Goal: Information Seeking & Learning: Learn about a topic

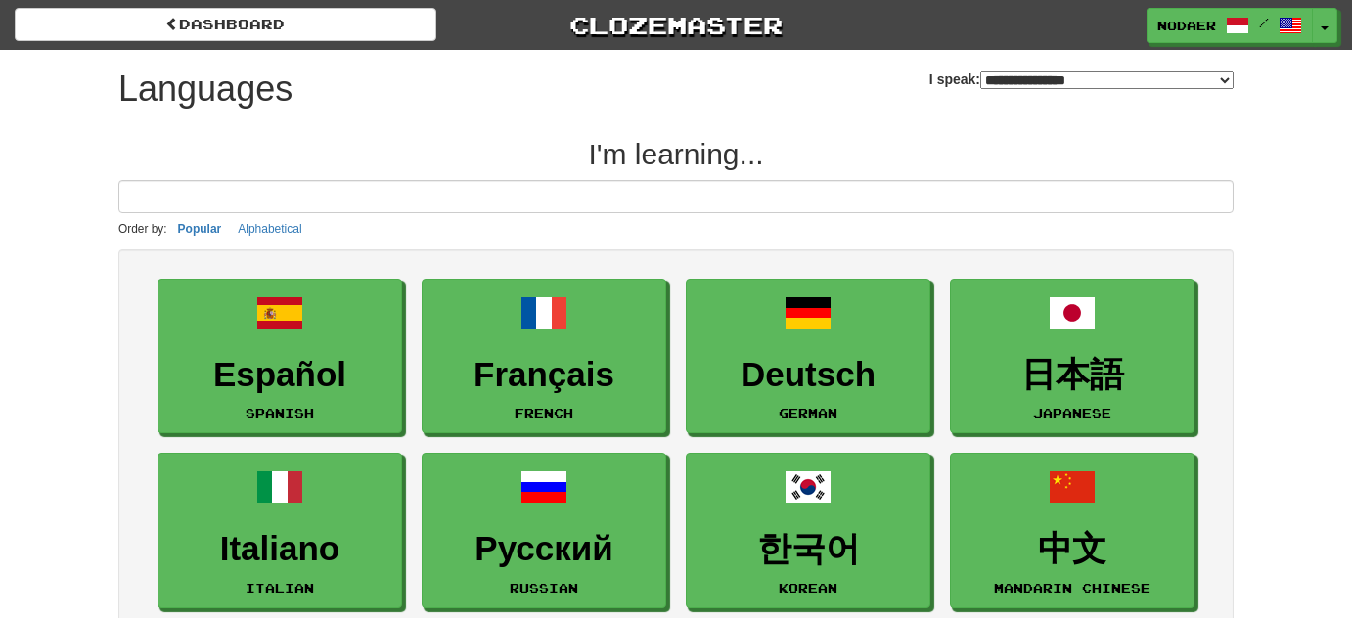
select select "*******"
click at [1332, 20] on button "Toggle Dropdown" at bounding box center [1324, 26] width 25 height 35
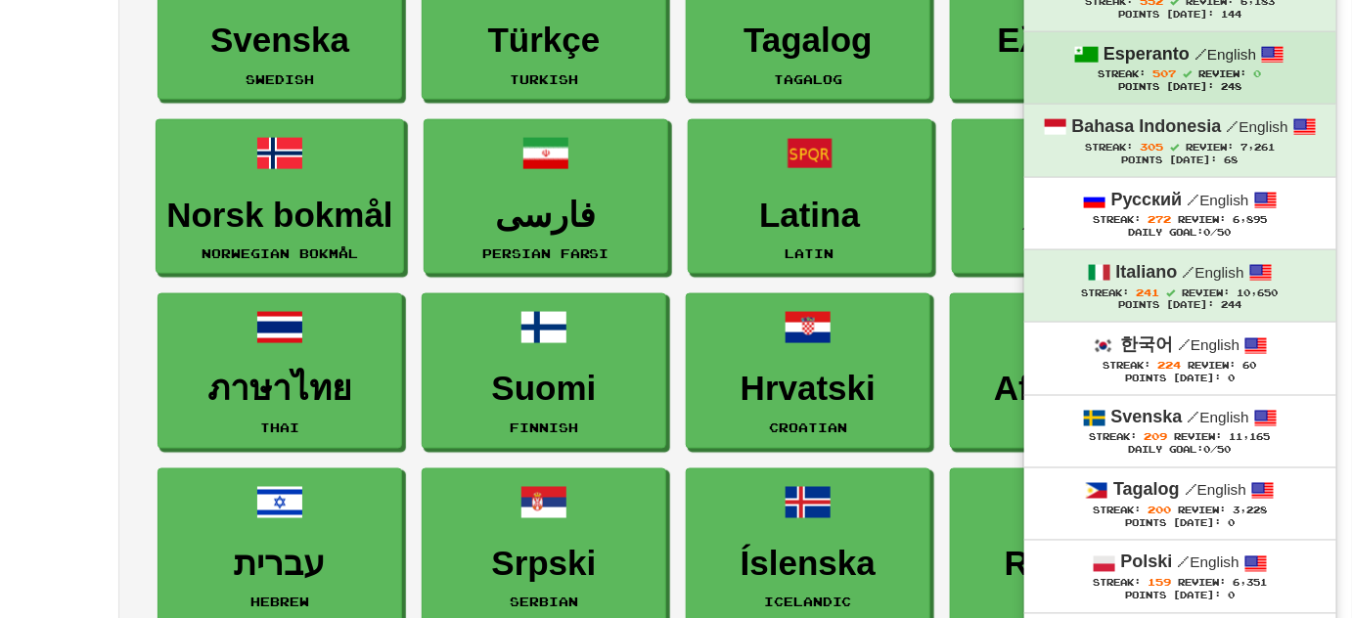
scroll to position [889, 0]
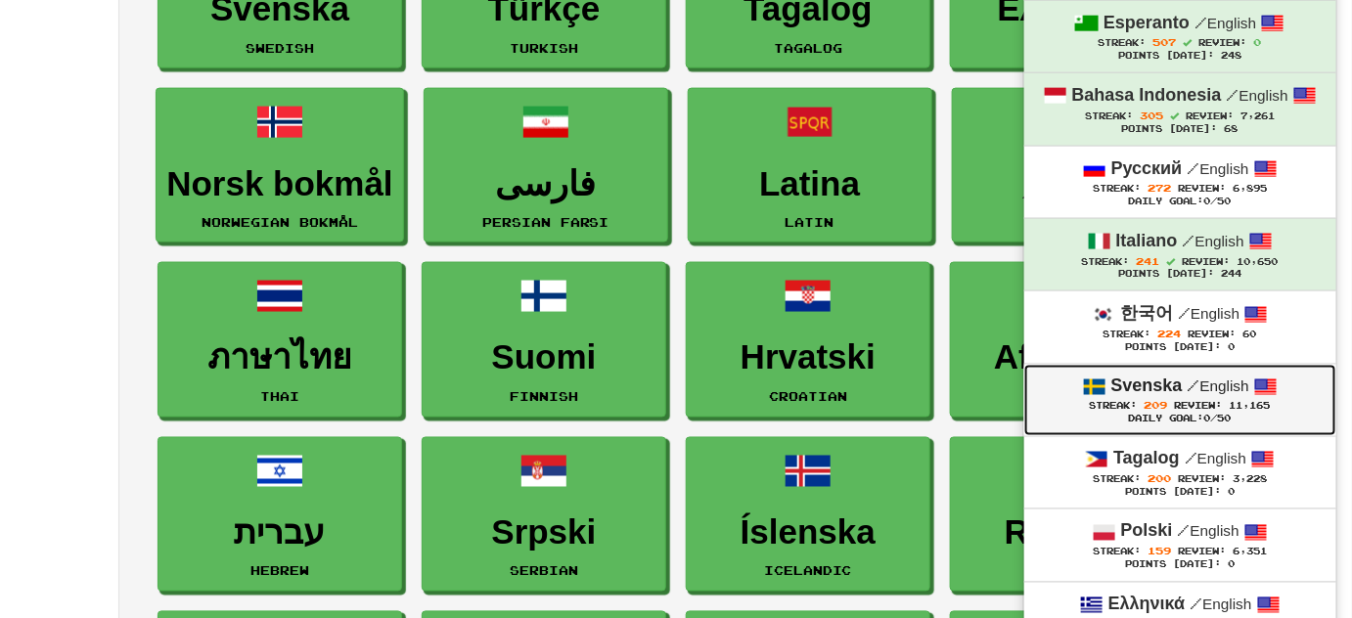
click at [1183, 375] on div "Svenska / English" at bounding box center [1179, 387] width 273 height 25
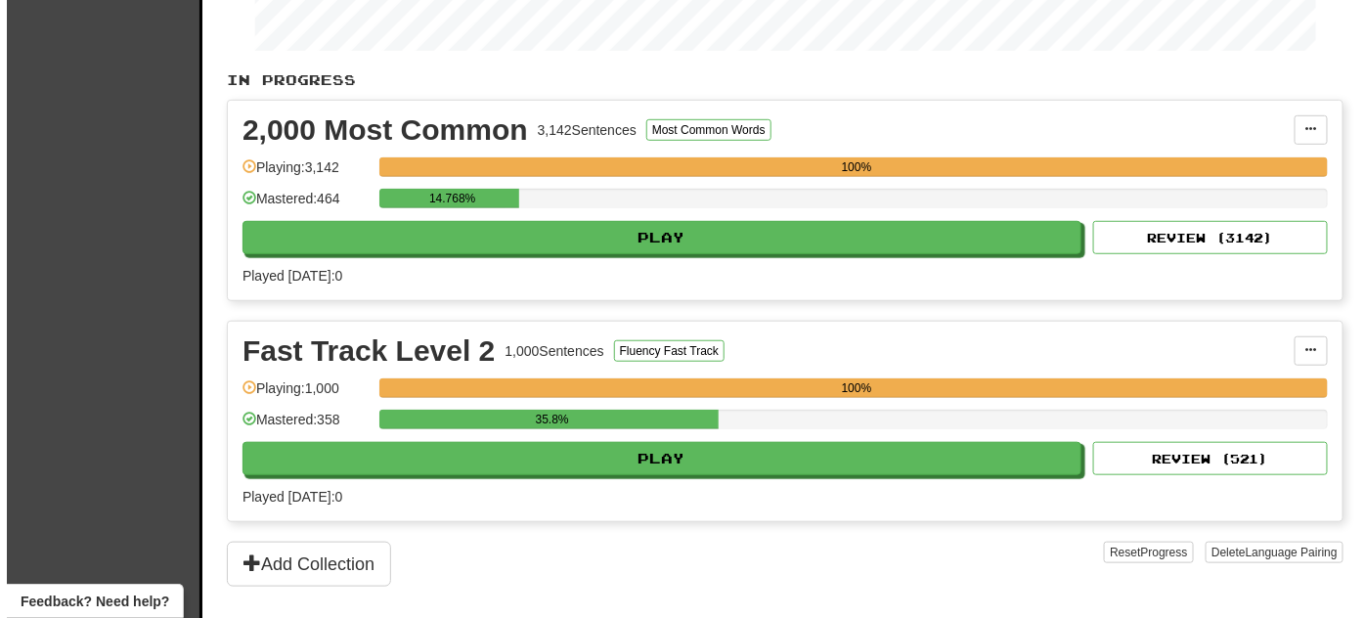
scroll to position [355, 0]
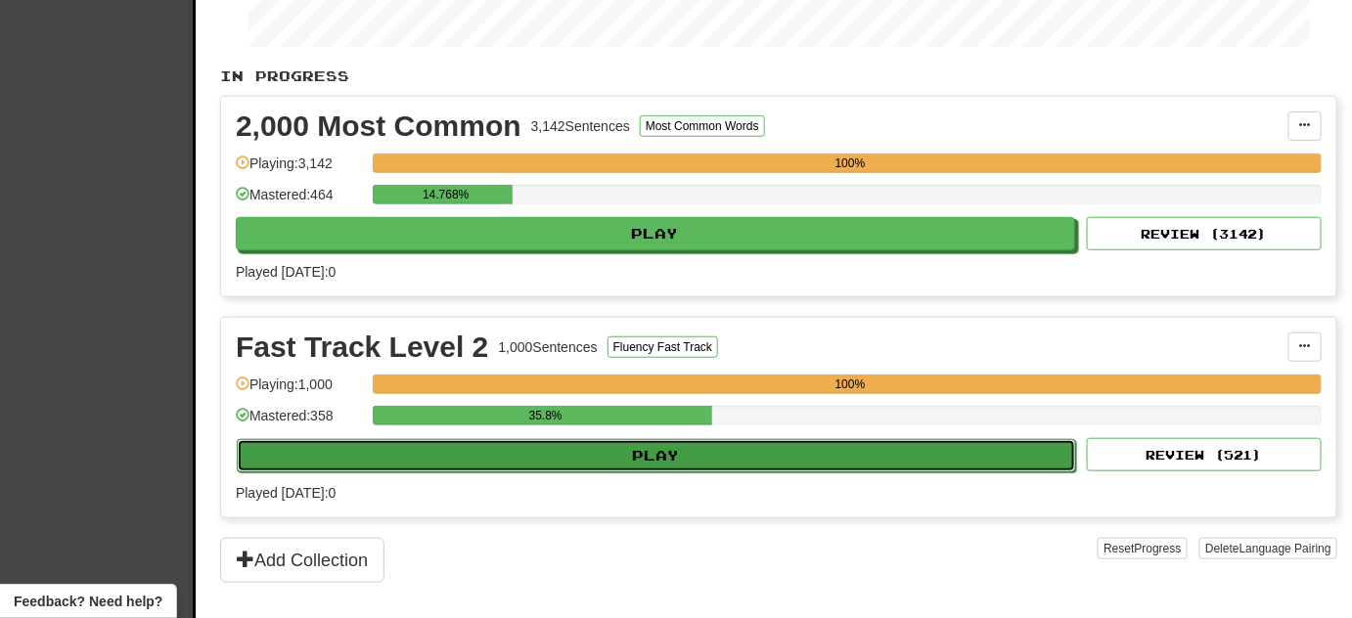
click at [553, 441] on button "Play" at bounding box center [656, 455] width 839 height 33
select select "**"
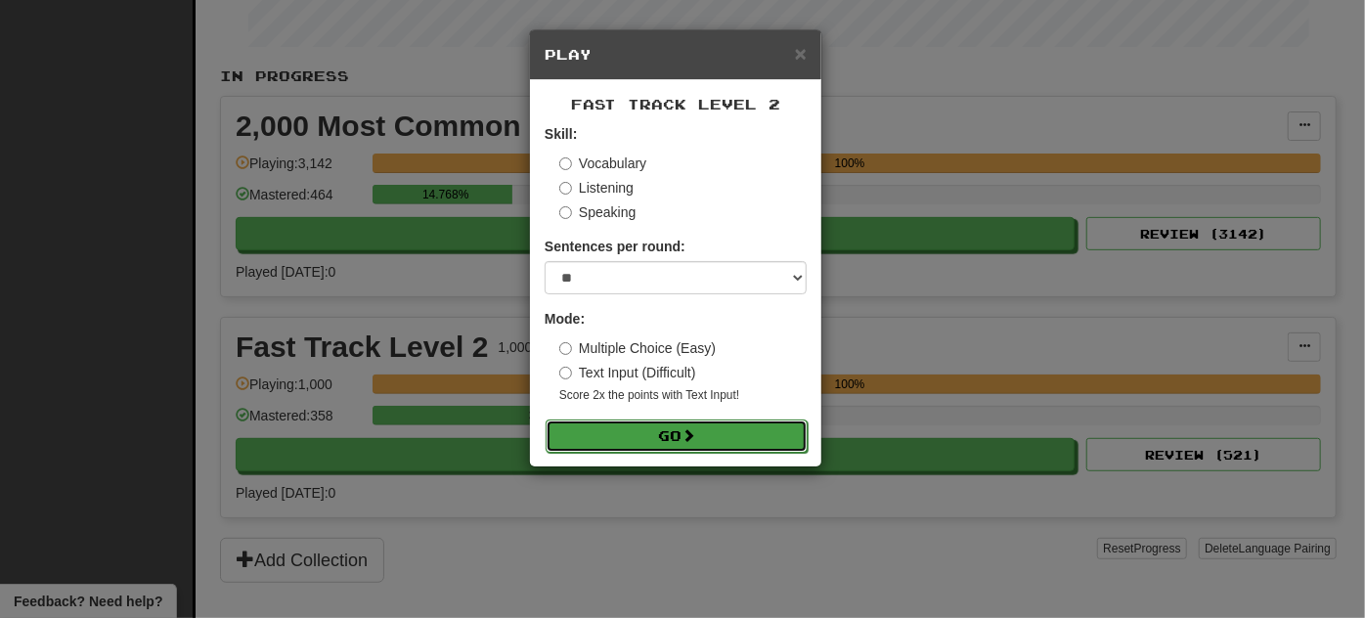
click at [569, 441] on button "Go" at bounding box center [677, 436] width 262 height 33
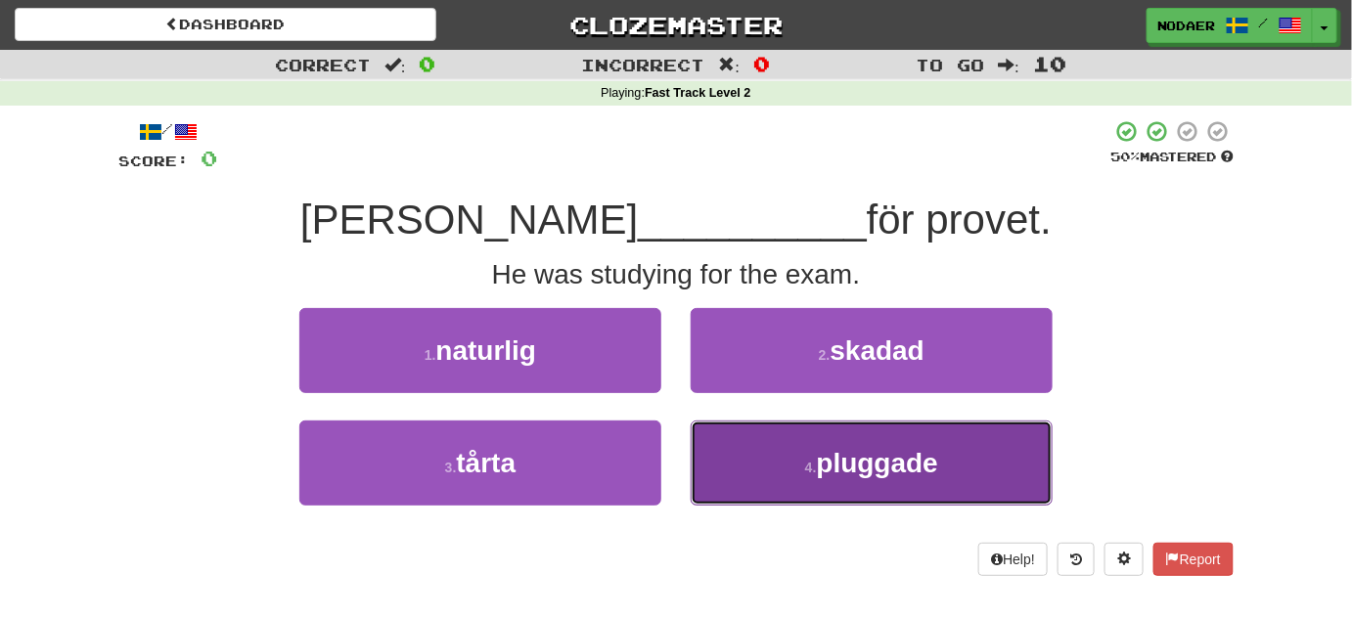
click at [831, 488] on button "4 . pluggade" at bounding box center [871, 463] width 362 height 85
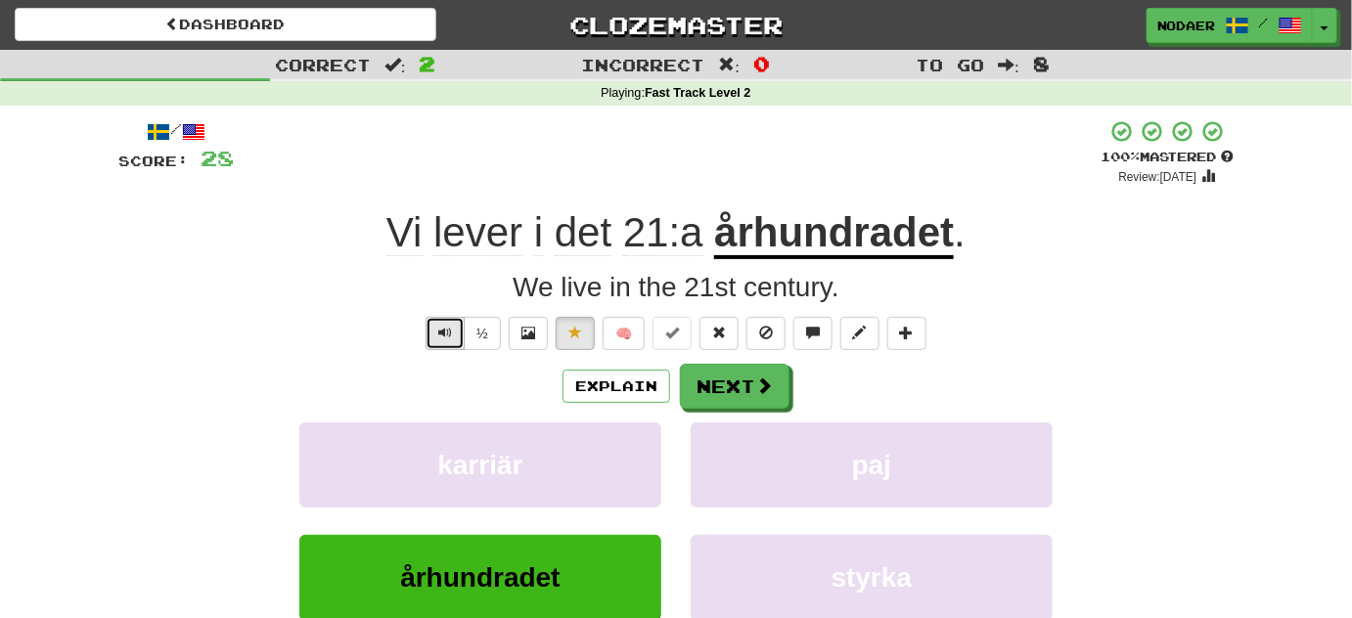
click at [456, 335] on button "Text-to-speech controls" at bounding box center [444, 333] width 39 height 33
click at [447, 337] on span "Text-to-speech controls" at bounding box center [445, 333] width 14 height 14
click at [448, 331] on span "Text-to-speech controls" at bounding box center [445, 333] width 14 height 14
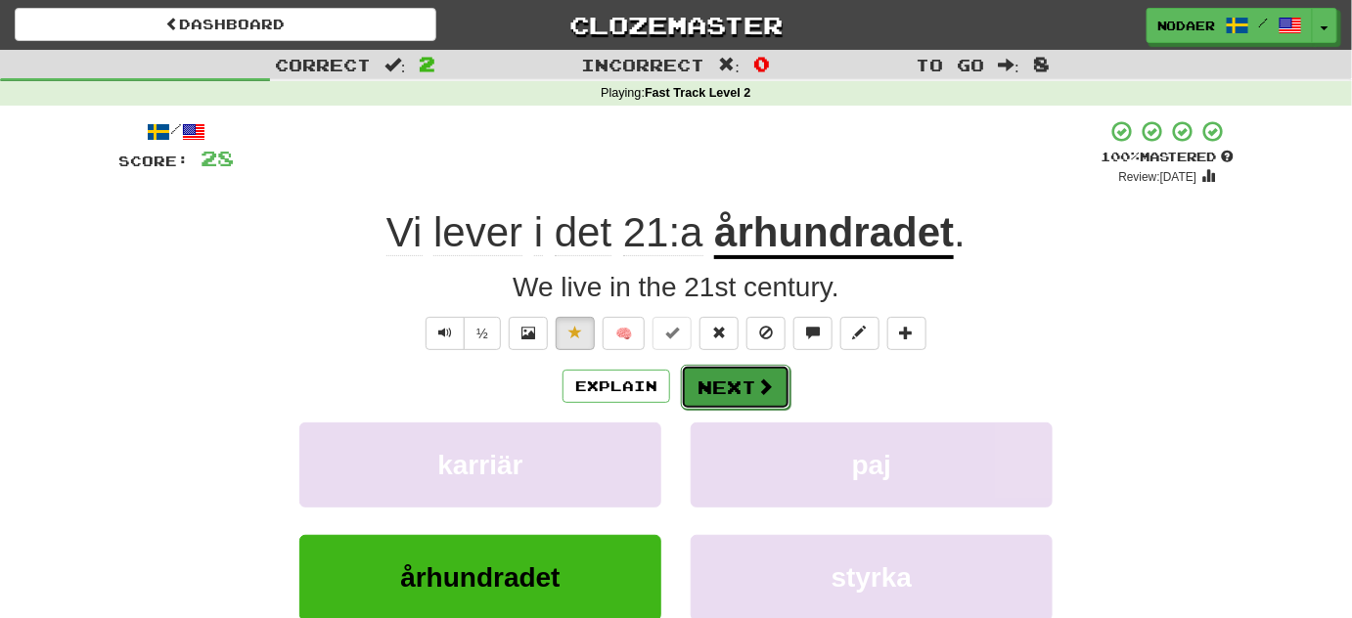
click at [745, 398] on button "Next" at bounding box center [736, 387] width 110 height 45
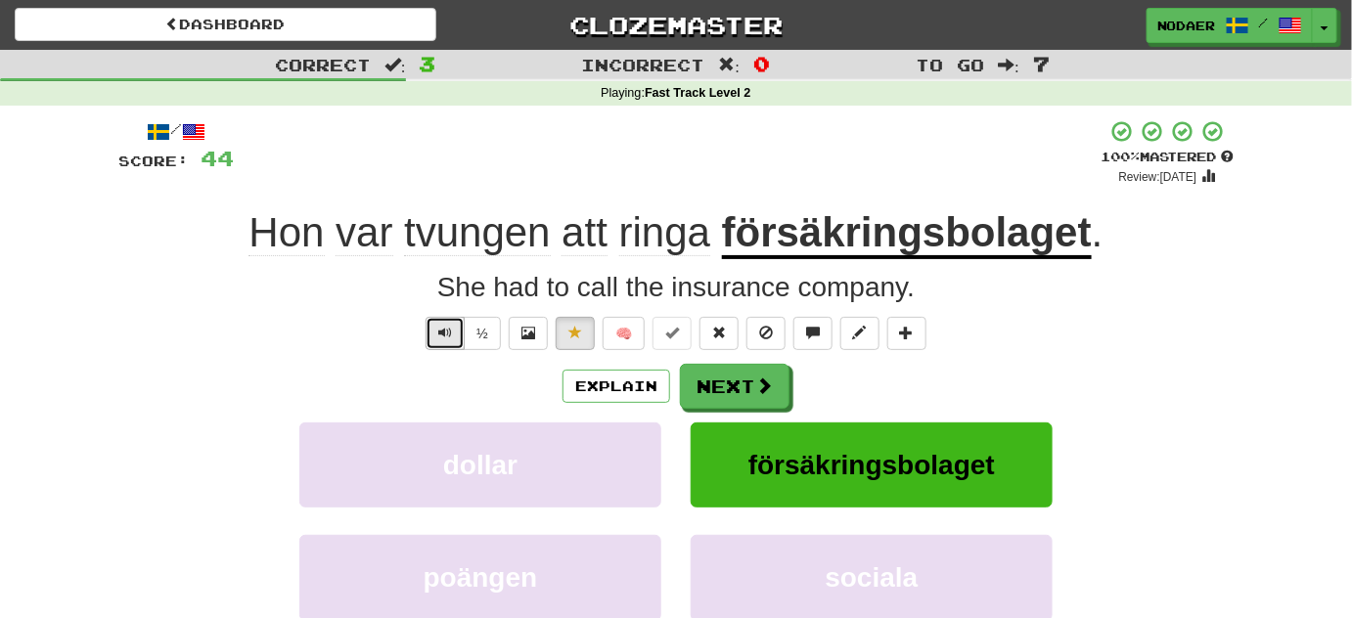
click at [457, 328] on button "Text-to-speech controls" at bounding box center [444, 333] width 39 height 33
click at [445, 337] on span "Text-to-speech controls" at bounding box center [445, 333] width 14 height 14
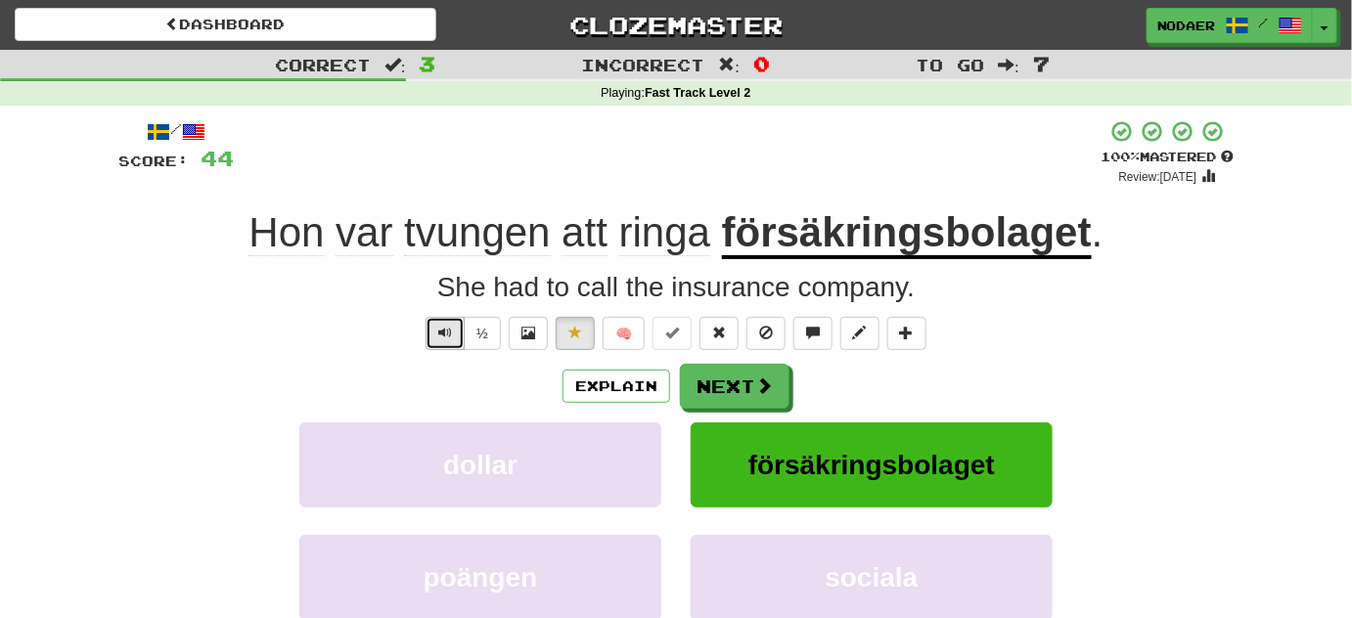
click at [459, 333] on button "Text-to-speech controls" at bounding box center [444, 333] width 39 height 33
click at [761, 394] on span at bounding box center [765, 386] width 18 height 18
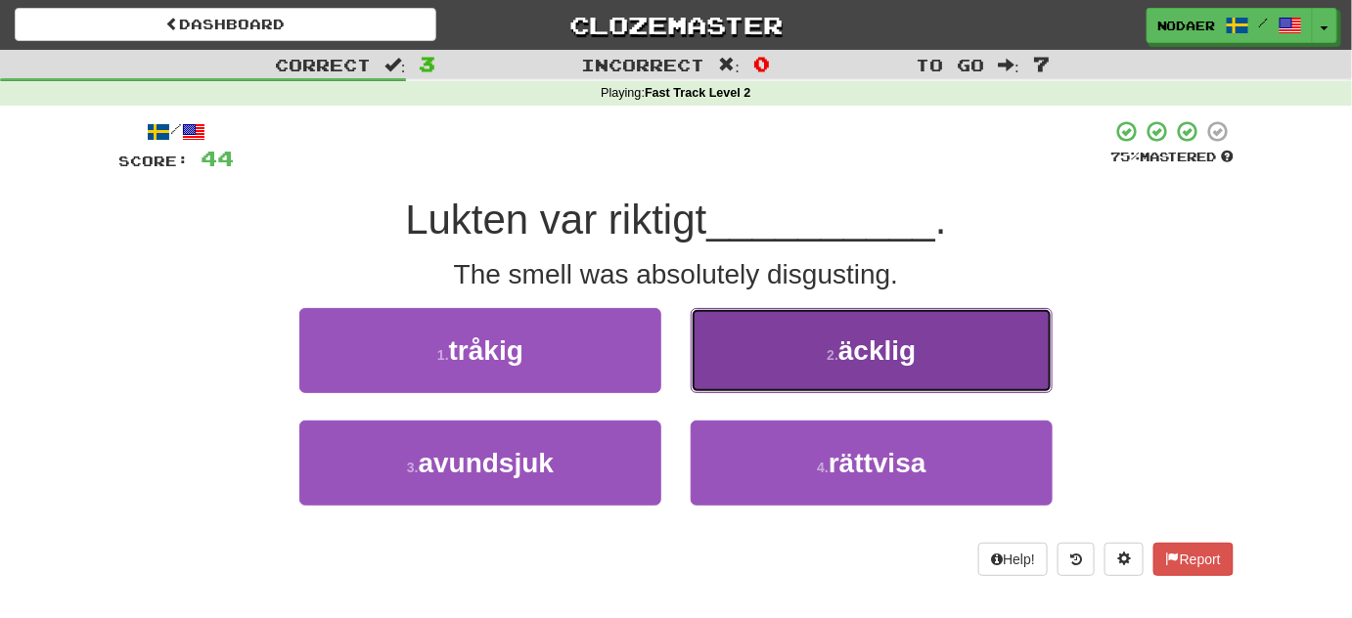
click at [842, 374] on button "2 . äcklig" at bounding box center [871, 350] width 362 height 85
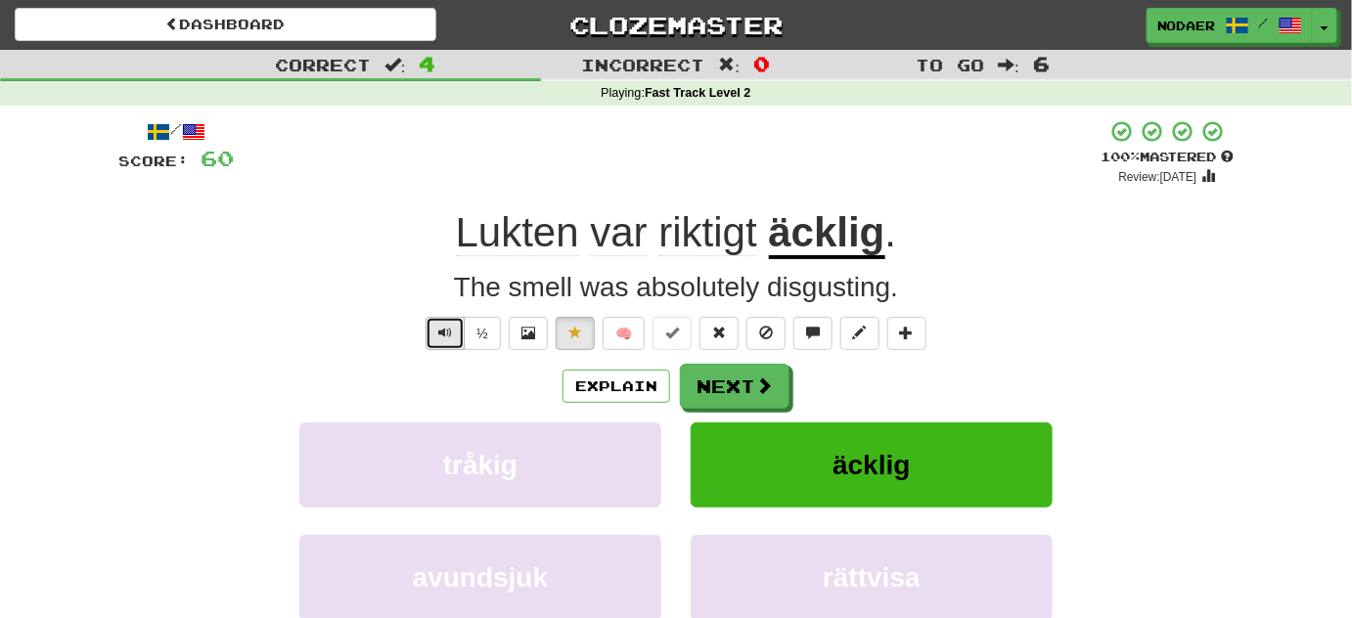
click at [445, 335] on span "Text-to-speech controls" at bounding box center [445, 333] width 14 height 14
click at [438, 334] on button "Text-to-speech controls" at bounding box center [444, 333] width 39 height 33
click at [438, 333] on button "Text-to-speech controls" at bounding box center [444, 333] width 39 height 33
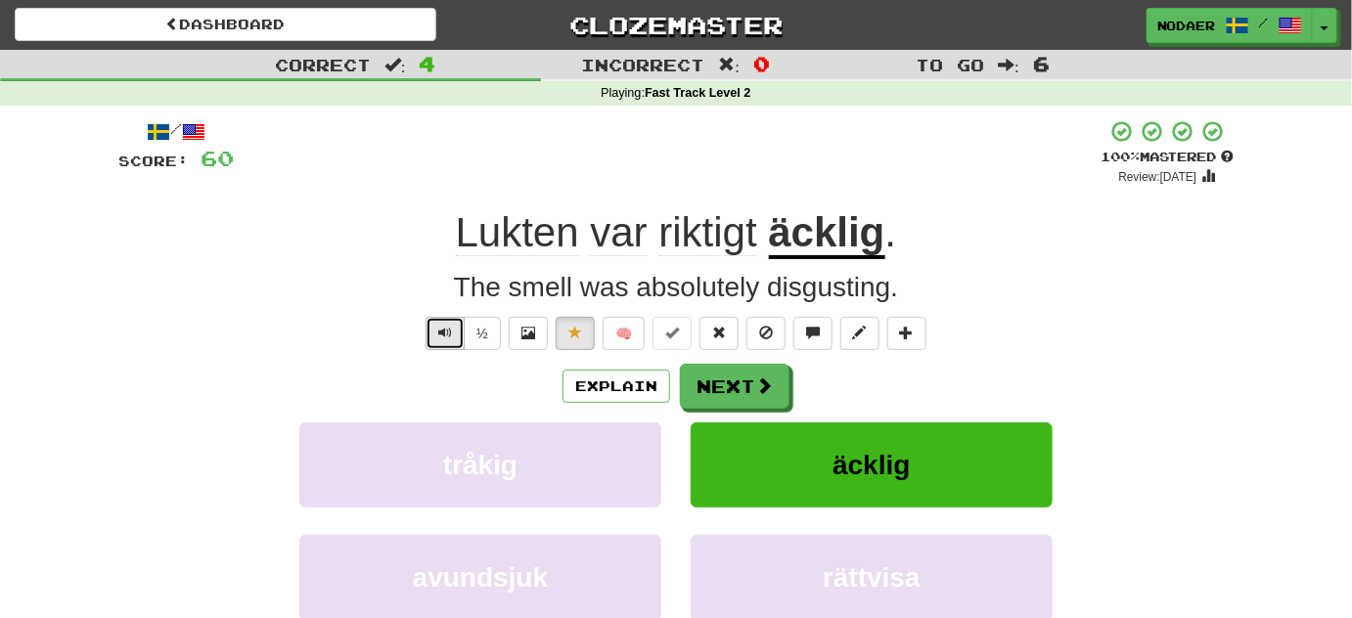
click at [444, 342] on button "Text-to-speech controls" at bounding box center [444, 333] width 39 height 33
click at [720, 389] on button "Next" at bounding box center [736, 387] width 110 height 45
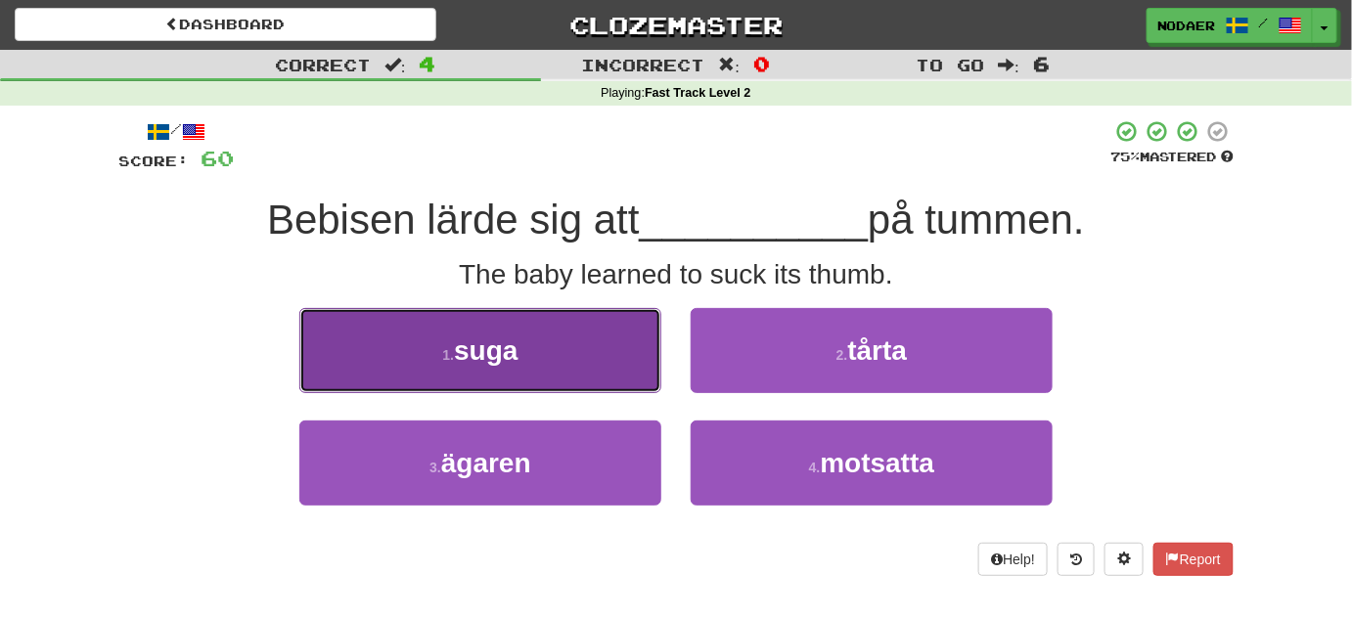
click at [543, 320] on button "1 . suga" at bounding box center [480, 350] width 362 height 85
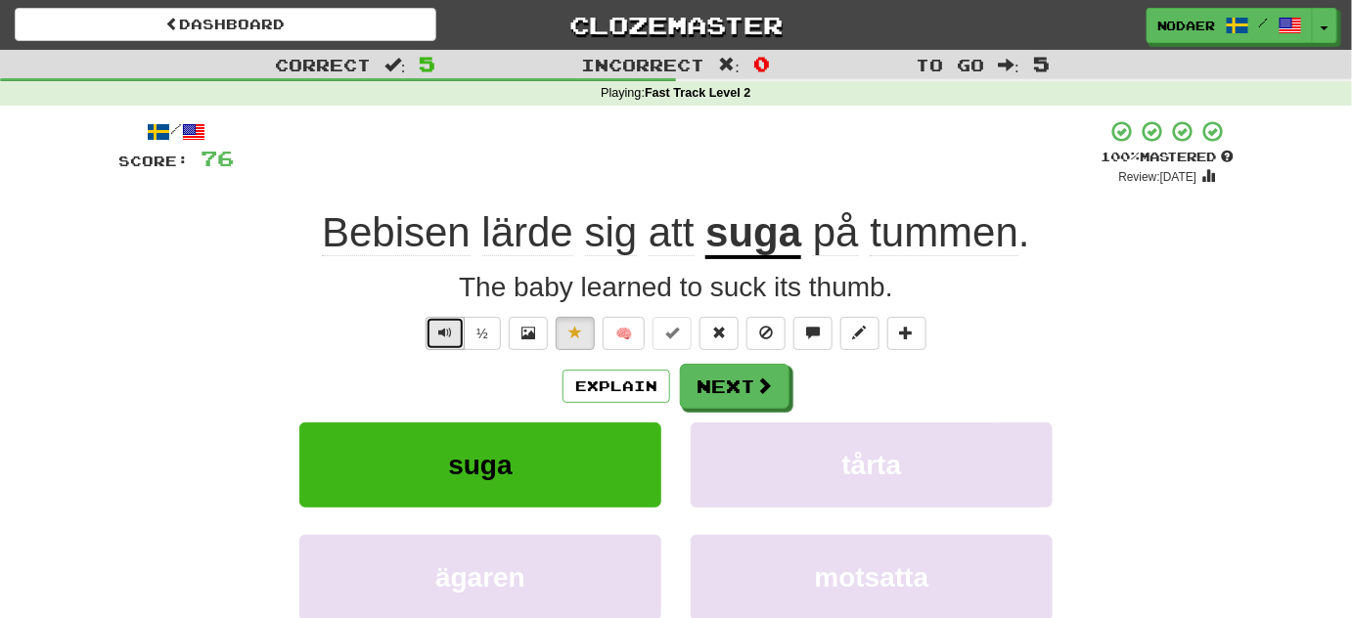
click at [436, 333] on button "Text-to-speech controls" at bounding box center [444, 333] width 39 height 33
click at [451, 329] on span "Text-to-speech controls" at bounding box center [445, 333] width 14 height 14
click at [456, 331] on button "Text-to-speech controls" at bounding box center [444, 333] width 39 height 33
click at [457, 332] on button "Text-to-speech controls" at bounding box center [444, 333] width 39 height 33
click at [435, 324] on button "Text-to-speech controls" at bounding box center [444, 333] width 39 height 33
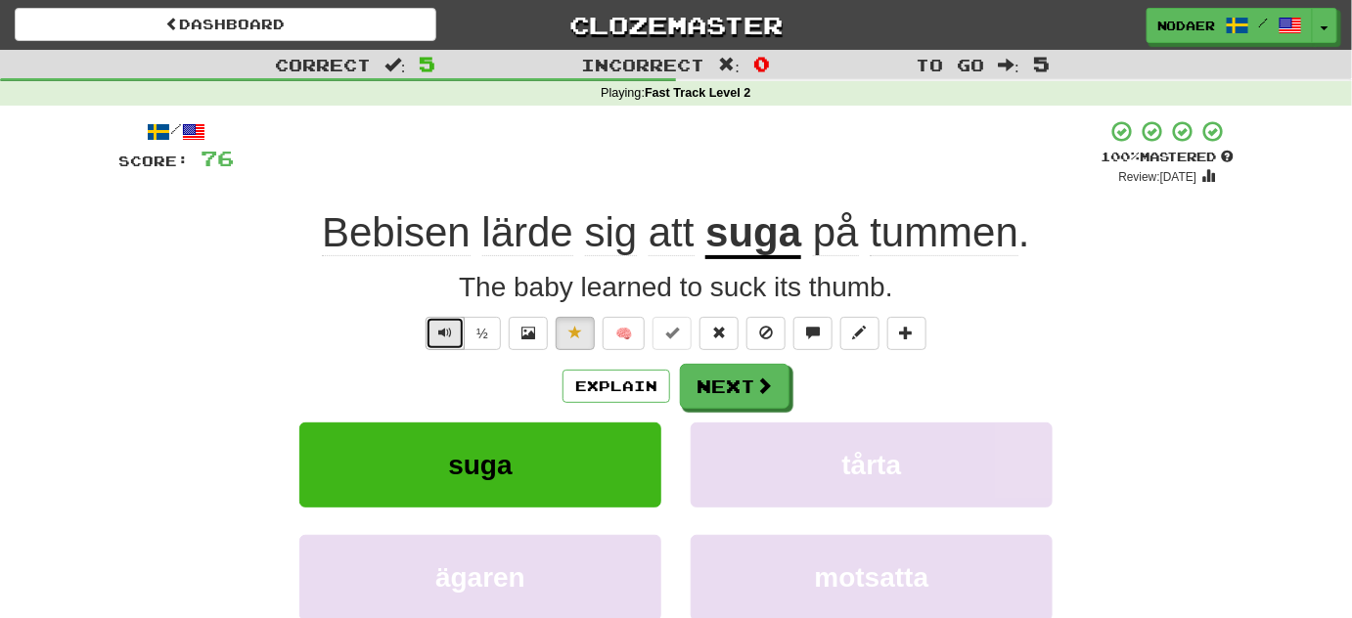
click at [460, 339] on button "Text-to-speech controls" at bounding box center [444, 333] width 39 height 33
click at [443, 344] on button "Text-to-speech controls" at bounding box center [444, 333] width 39 height 33
click at [448, 331] on span "Text-to-speech controls" at bounding box center [445, 333] width 14 height 14
click at [440, 338] on span "Text-to-speech controls" at bounding box center [445, 333] width 14 height 14
click at [451, 326] on span "Text-to-speech controls" at bounding box center [445, 333] width 14 height 14
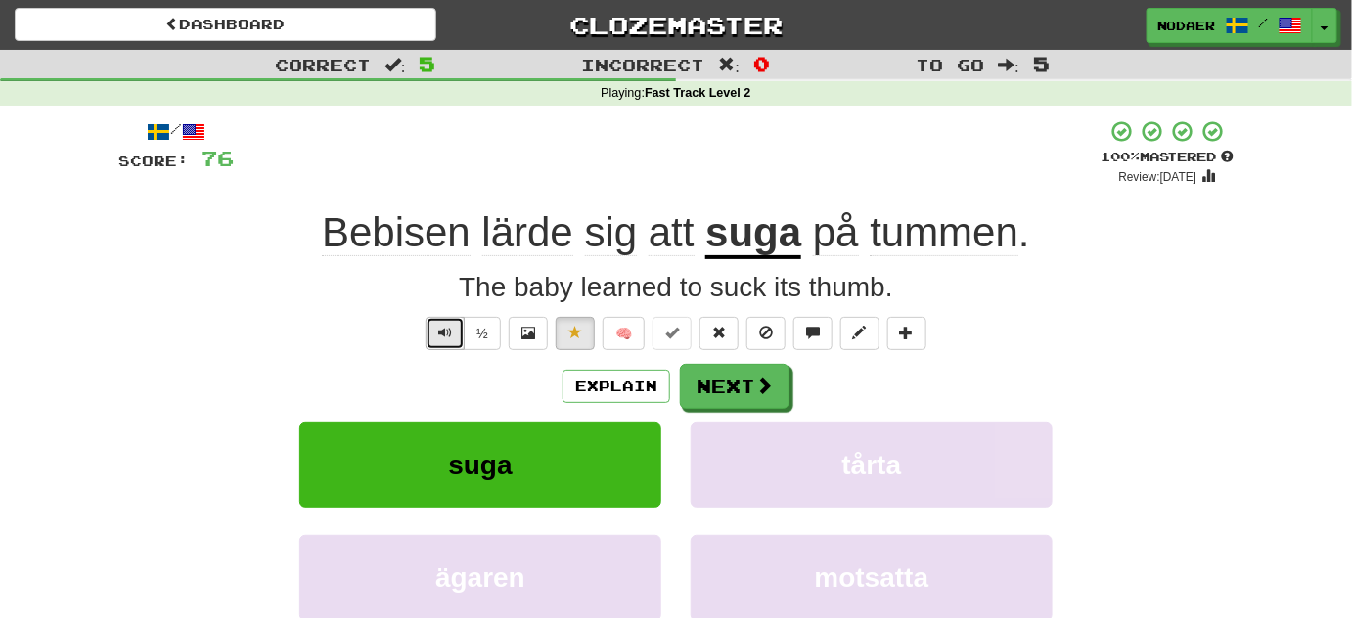
click at [450, 326] on span "Text-to-speech controls" at bounding box center [445, 333] width 14 height 14
click at [448, 330] on span "Text-to-speech controls" at bounding box center [445, 333] width 14 height 14
click at [444, 336] on span "Text-to-speech controls" at bounding box center [445, 333] width 14 height 14
click at [448, 335] on span "Text-to-speech controls" at bounding box center [445, 333] width 14 height 14
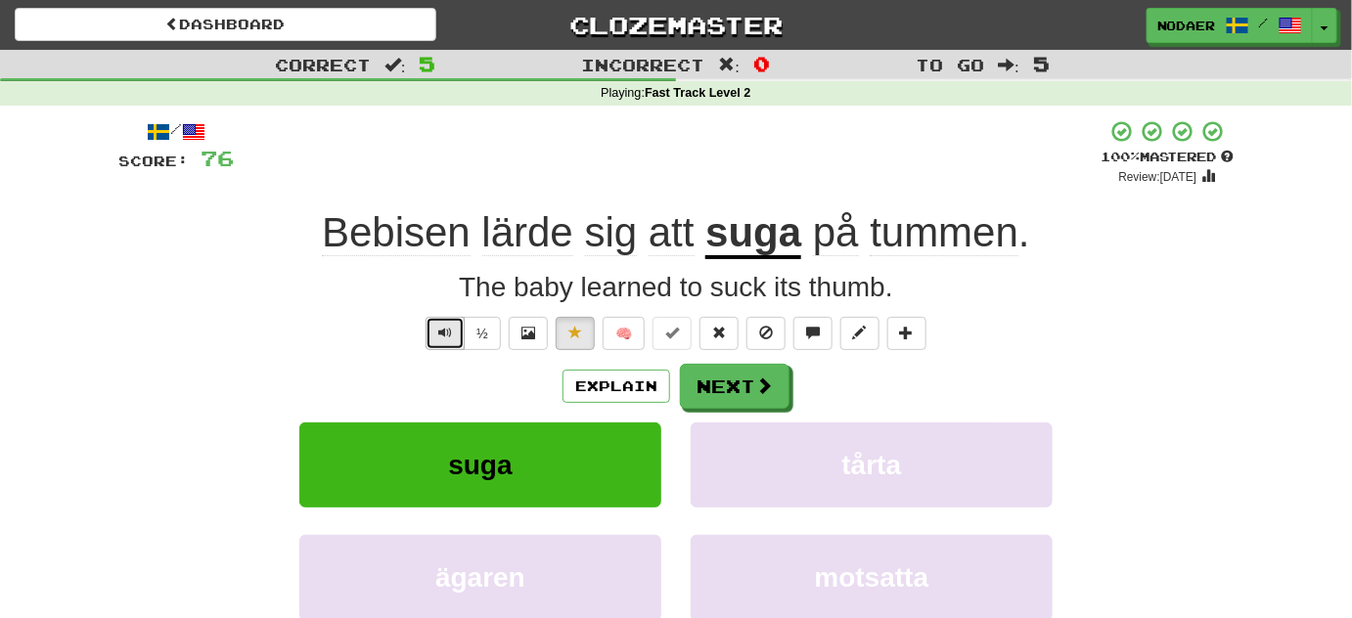
click at [440, 340] on button "Text-to-speech controls" at bounding box center [444, 333] width 39 height 33
click at [439, 345] on button "Text-to-speech controls" at bounding box center [444, 333] width 39 height 33
click at [435, 340] on button "Text-to-speech controls" at bounding box center [444, 333] width 39 height 33
click at [959, 235] on span "tummen" at bounding box center [943, 232] width 149 height 47
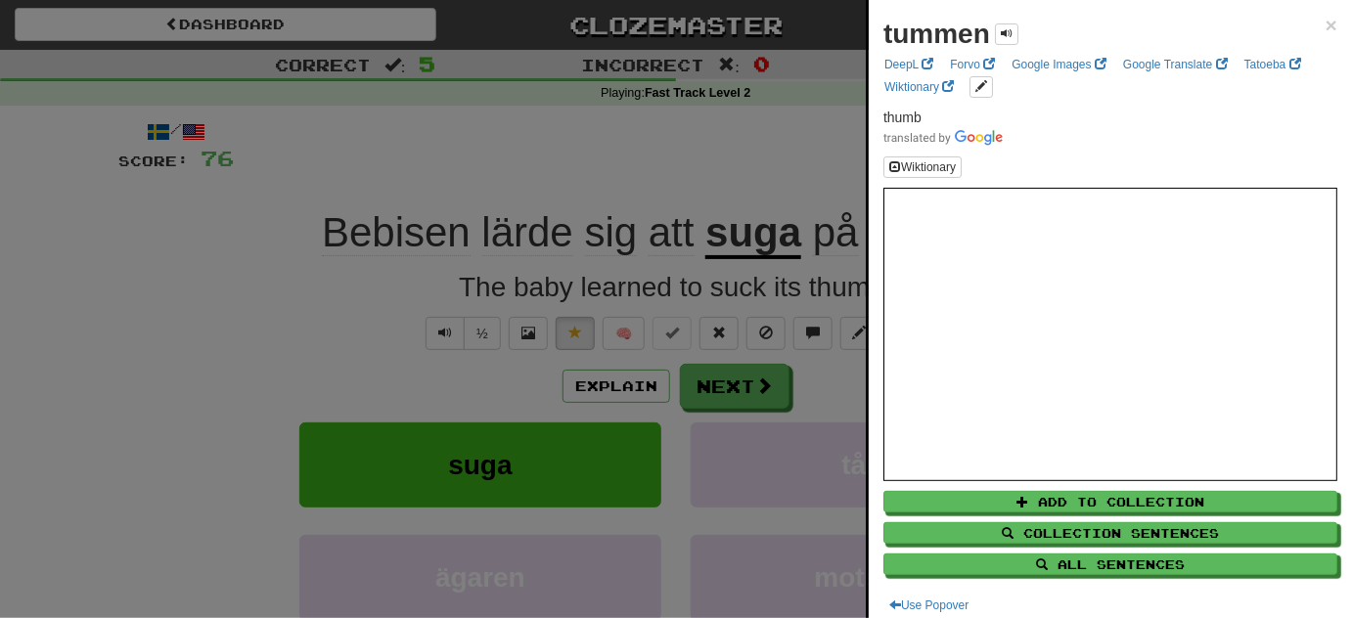
click at [283, 342] on div at bounding box center [676, 309] width 1352 height 618
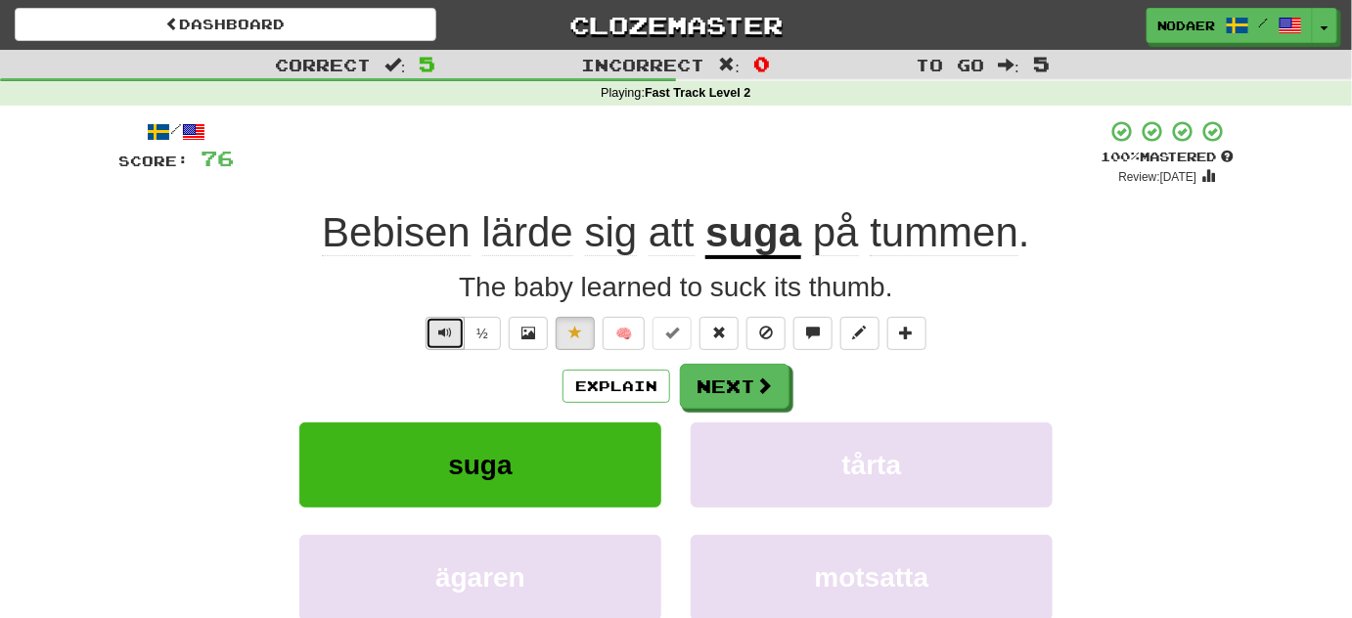
click at [435, 340] on button "Text-to-speech controls" at bounding box center [444, 333] width 39 height 33
click at [718, 390] on button "Next" at bounding box center [736, 387] width 110 height 45
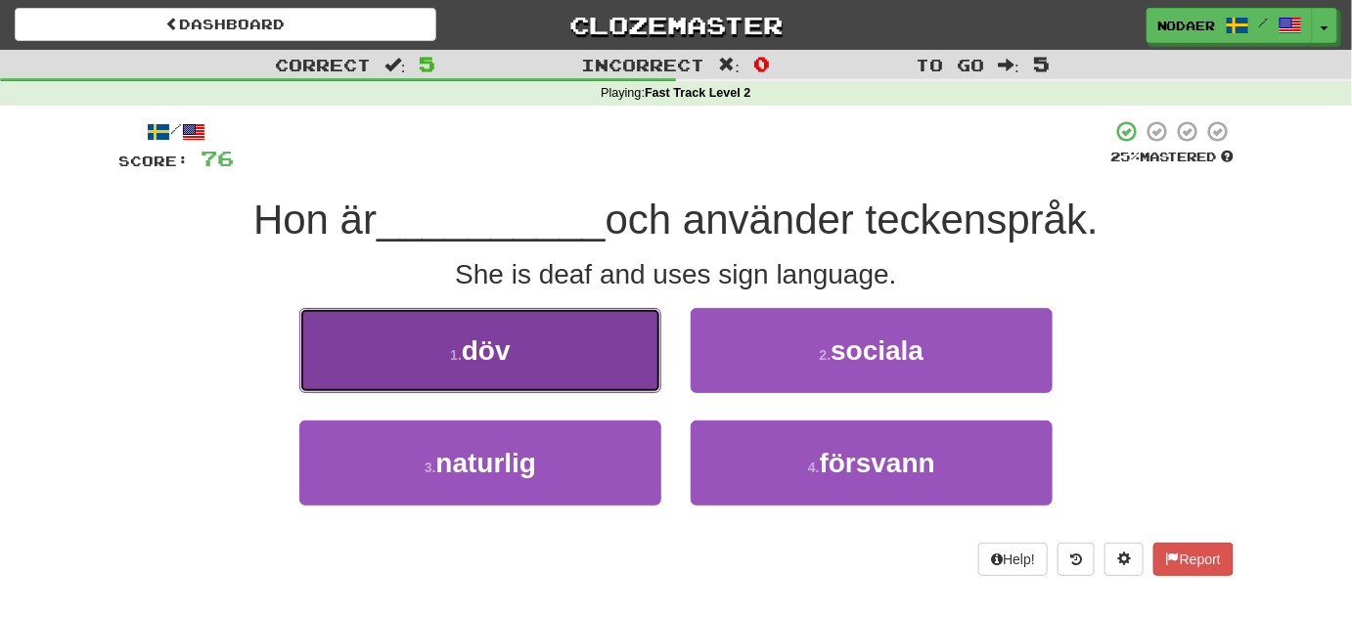
click at [576, 343] on button "1 . döv" at bounding box center [480, 350] width 362 height 85
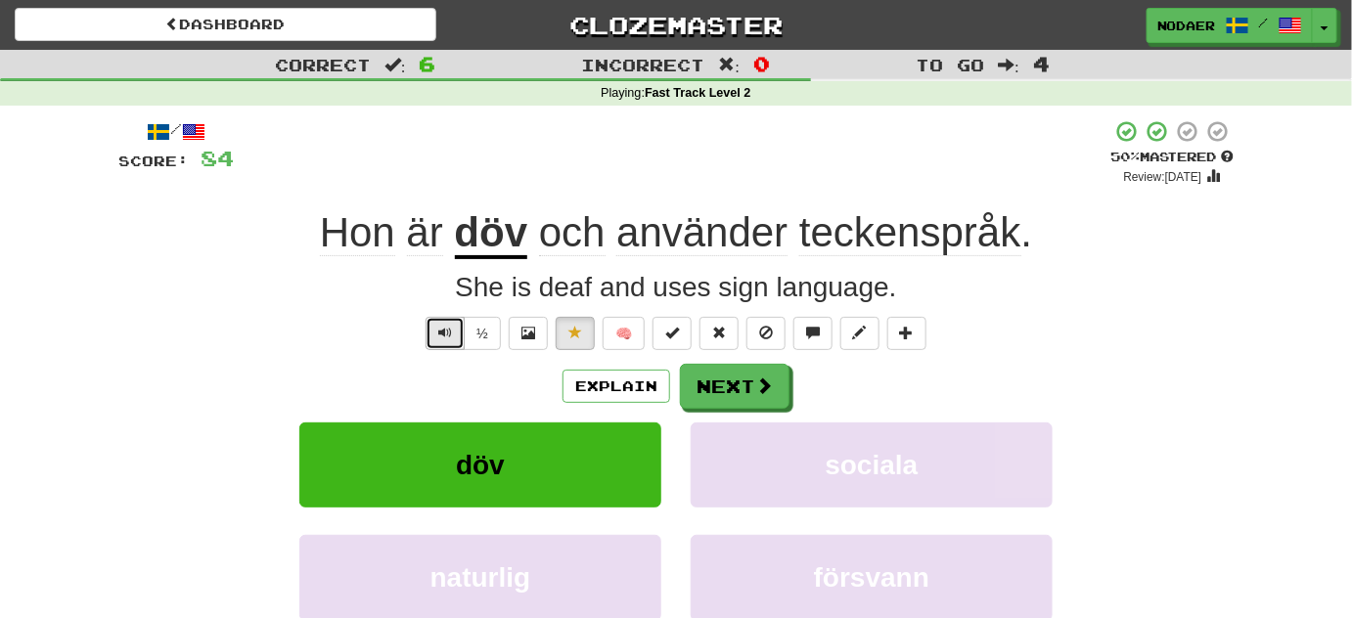
click at [447, 320] on button "Text-to-speech controls" at bounding box center [444, 333] width 39 height 33
click at [440, 345] on button "Text-to-speech controls" at bounding box center [444, 333] width 39 height 33
click at [436, 332] on button "Text-to-speech controls" at bounding box center [444, 333] width 39 height 33
click at [438, 338] on button "Text-to-speech controls" at bounding box center [444, 333] width 39 height 33
click at [728, 387] on button "Next" at bounding box center [736, 387] width 110 height 45
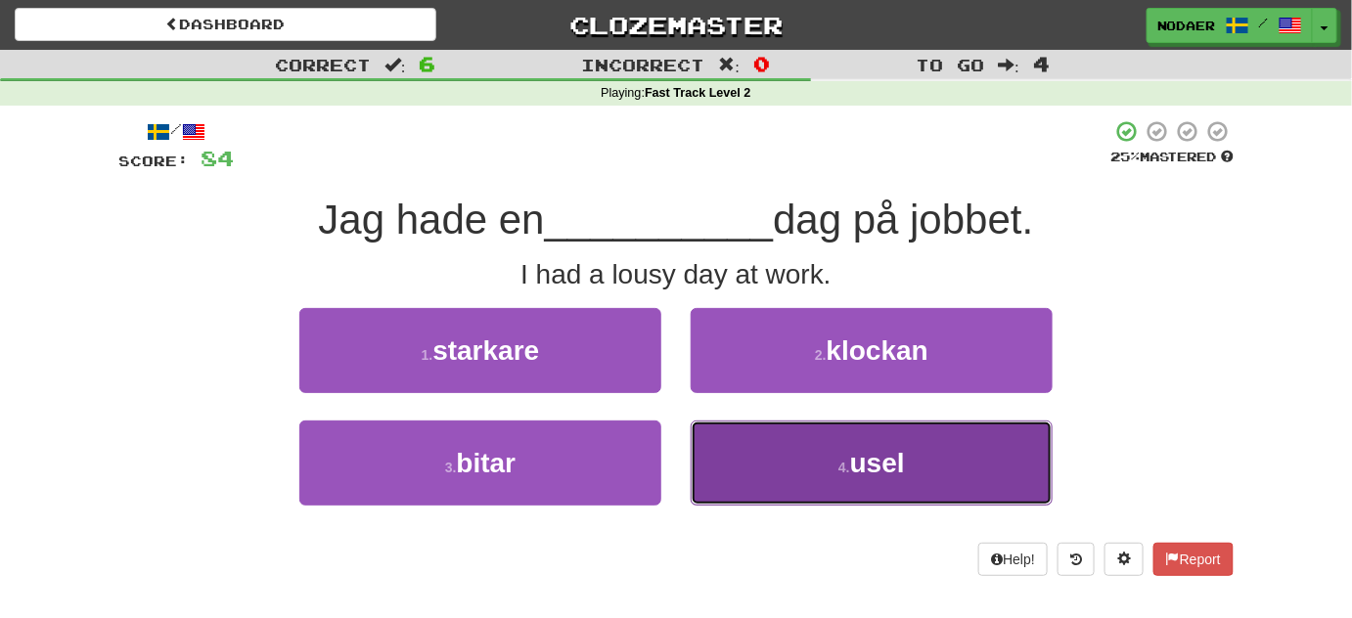
click at [792, 451] on button "4 . usel" at bounding box center [871, 463] width 362 height 85
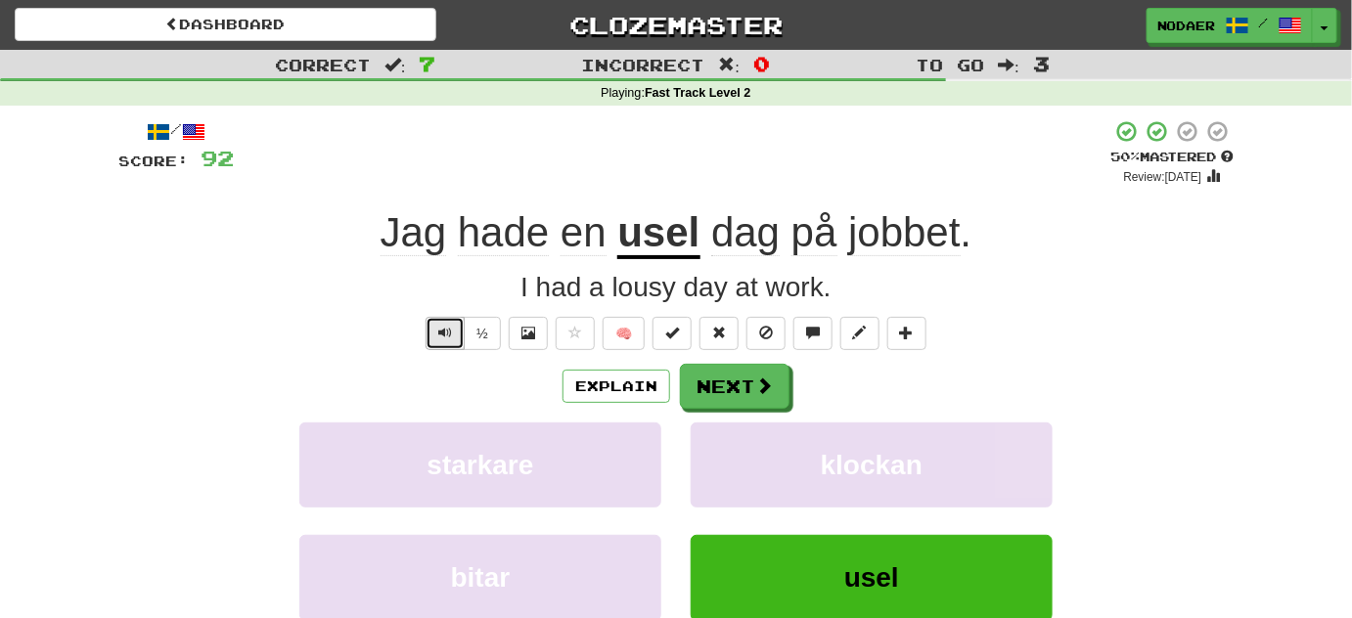
click at [459, 320] on button "Text-to-speech controls" at bounding box center [444, 333] width 39 height 33
click at [446, 328] on span "Text-to-speech controls" at bounding box center [445, 333] width 14 height 14
click at [459, 333] on button "Text-to-speech controls" at bounding box center [444, 333] width 39 height 33
click at [662, 244] on u "usel" at bounding box center [658, 234] width 82 height 50
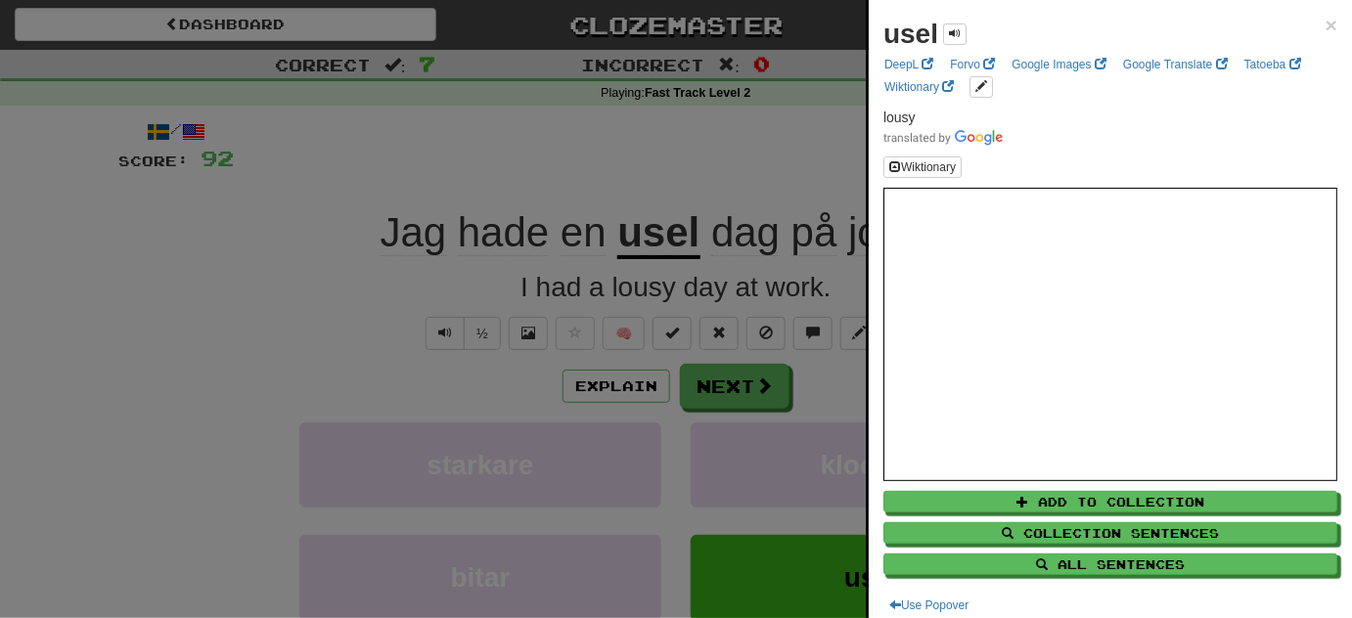
click at [326, 348] on div at bounding box center [676, 309] width 1352 height 618
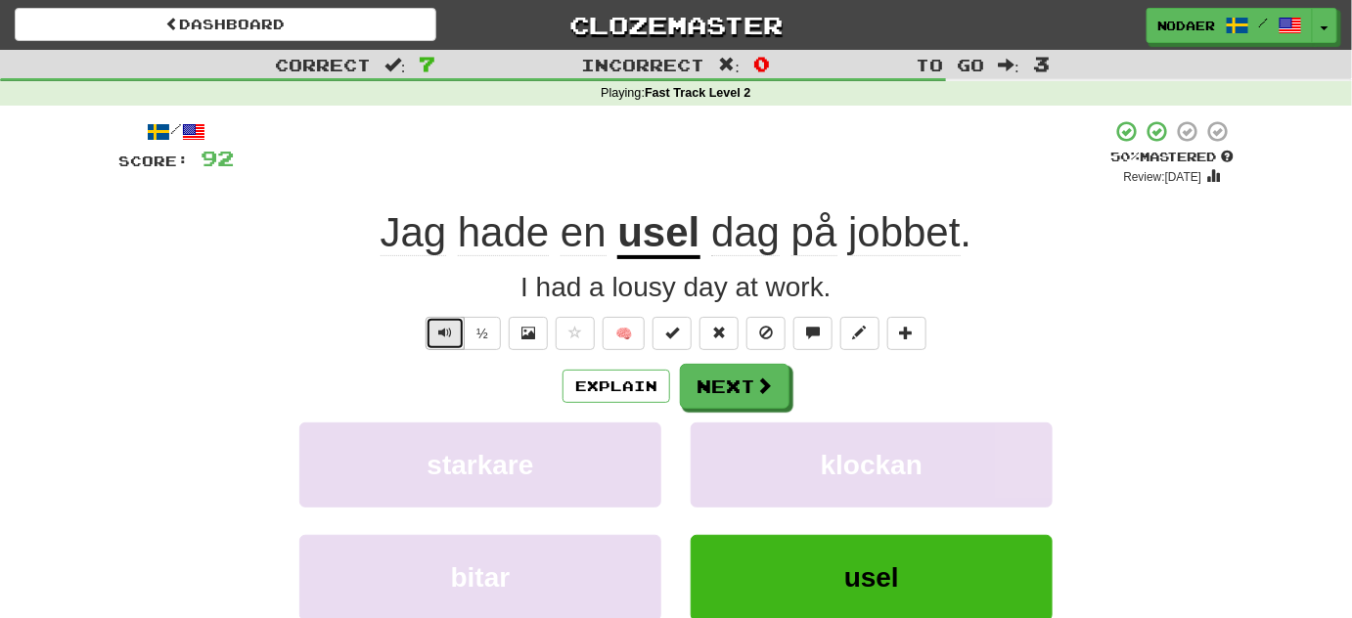
click at [433, 333] on button "Text-to-speech controls" at bounding box center [444, 333] width 39 height 33
click at [448, 340] on button "Text-to-speech controls" at bounding box center [444, 333] width 39 height 33
click at [439, 323] on button "Text-to-speech controls" at bounding box center [444, 333] width 39 height 33
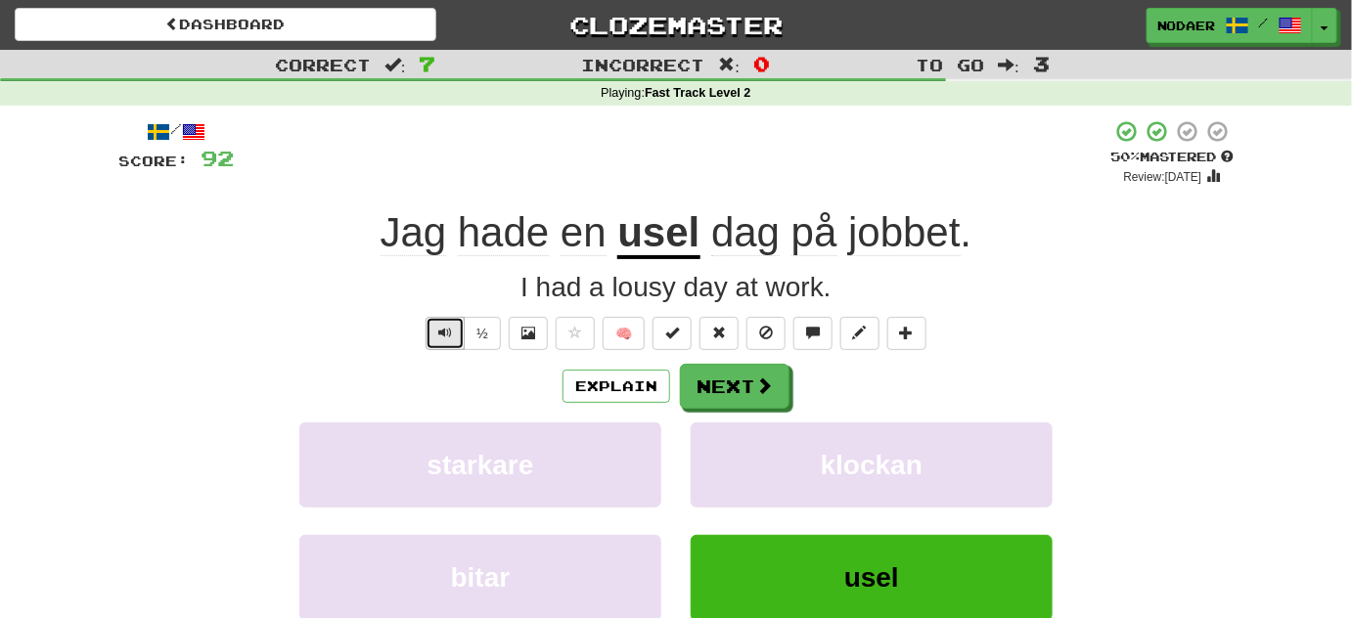
click at [431, 331] on button "Text-to-speech controls" at bounding box center [444, 333] width 39 height 33
click at [452, 337] on span "Text-to-speech controls" at bounding box center [445, 333] width 14 height 14
click at [450, 341] on button "Text-to-speech controls" at bounding box center [444, 333] width 39 height 33
click at [440, 351] on div "/ Score: 92 + 8 50 % Mastered Review: 2025-10-01 Jag hade en usel dag på jobbet…" at bounding box center [675, 419] width 1115 height 600
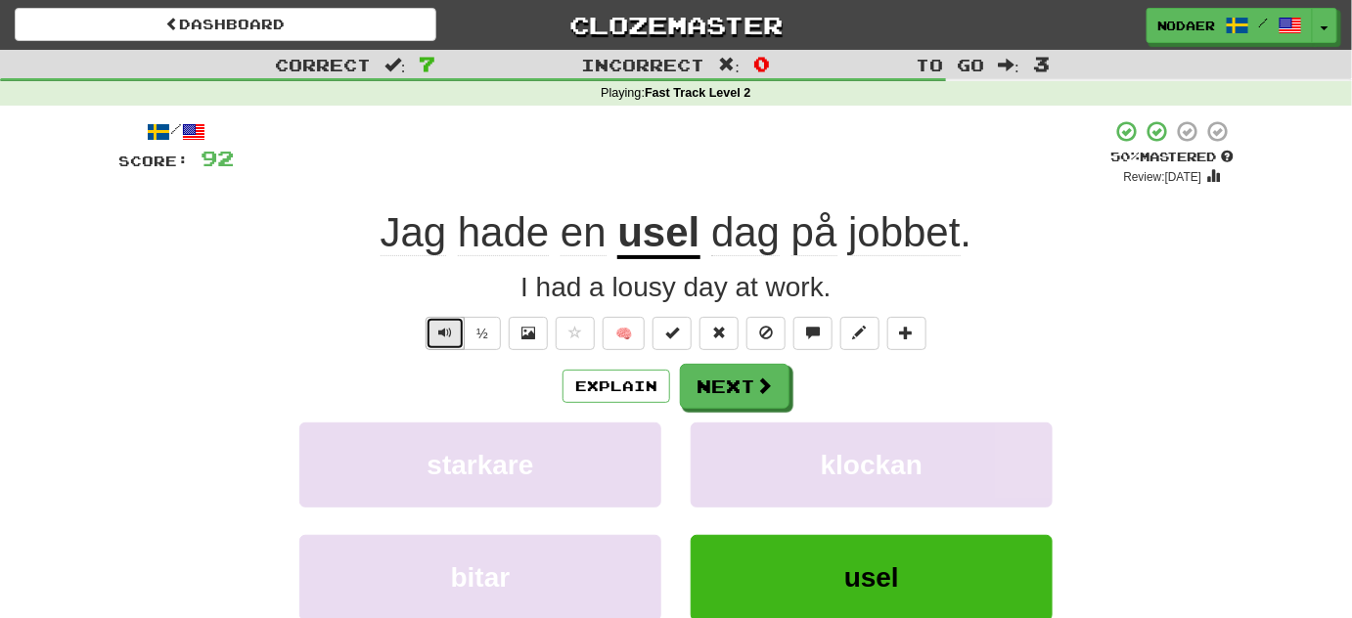
click at [451, 342] on button "Text-to-speech controls" at bounding box center [444, 333] width 39 height 33
click at [725, 381] on button "Next" at bounding box center [736, 387] width 110 height 45
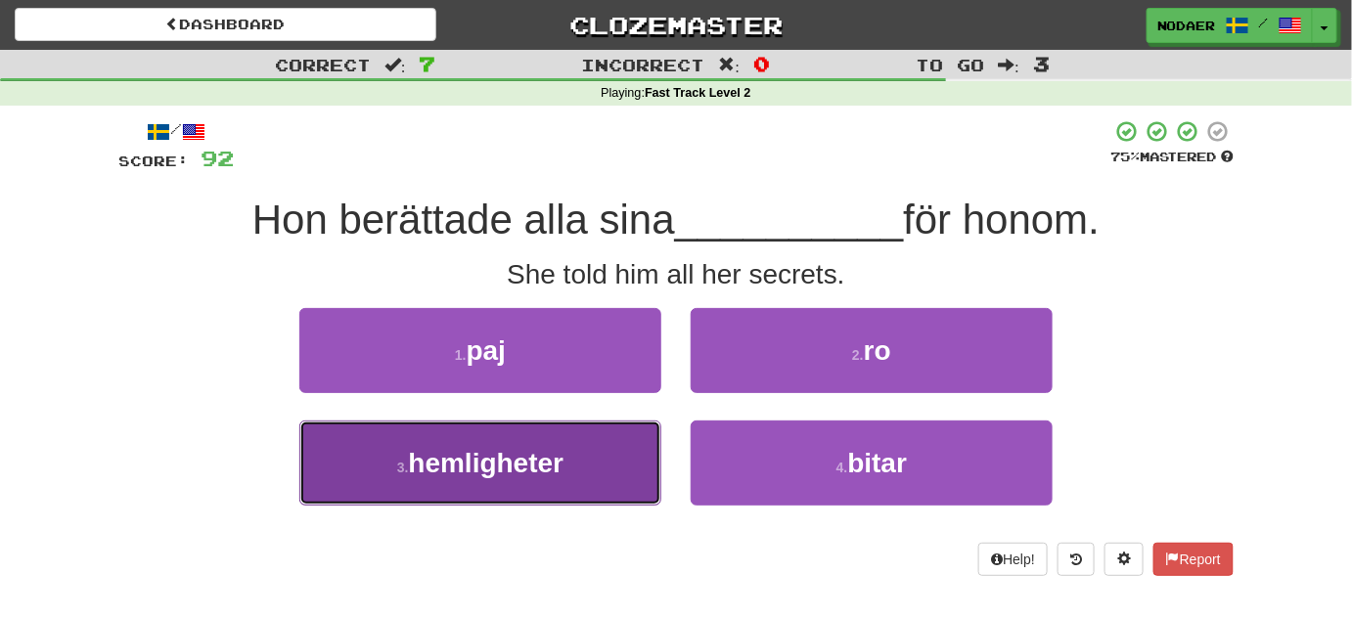
click at [604, 484] on button "3 . hemligheter" at bounding box center [480, 463] width 362 height 85
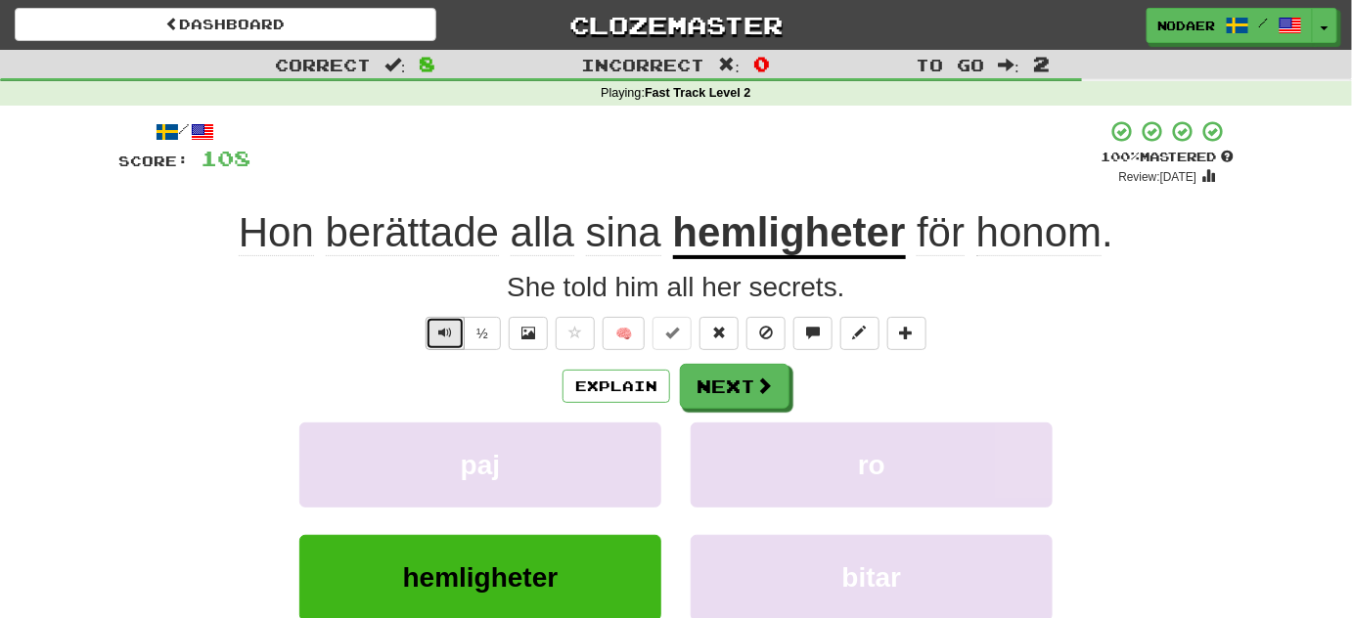
click at [442, 326] on span "Text-to-speech controls" at bounding box center [445, 333] width 14 height 14
click at [430, 330] on button "Text-to-speech controls" at bounding box center [444, 333] width 39 height 33
click at [450, 340] on button "Text-to-speech controls" at bounding box center [444, 333] width 39 height 33
click at [443, 327] on span "Text-to-speech controls" at bounding box center [445, 333] width 14 height 14
click at [451, 335] on span "Text-to-speech controls" at bounding box center [445, 333] width 14 height 14
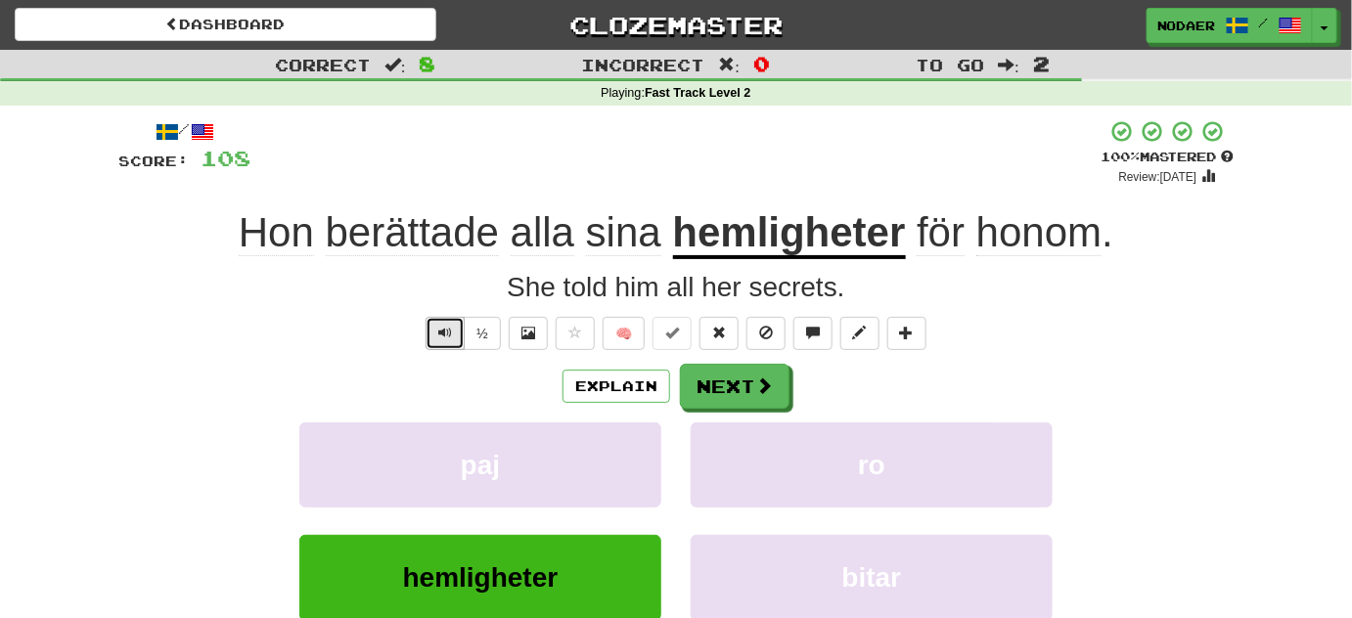
click at [442, 335] on span "Text-to-speech controls" at bounding box center [445, 333] width 14 height 14
click at [779, 384] on button "Next" at bounding box center [736, 387] width 110 height 45
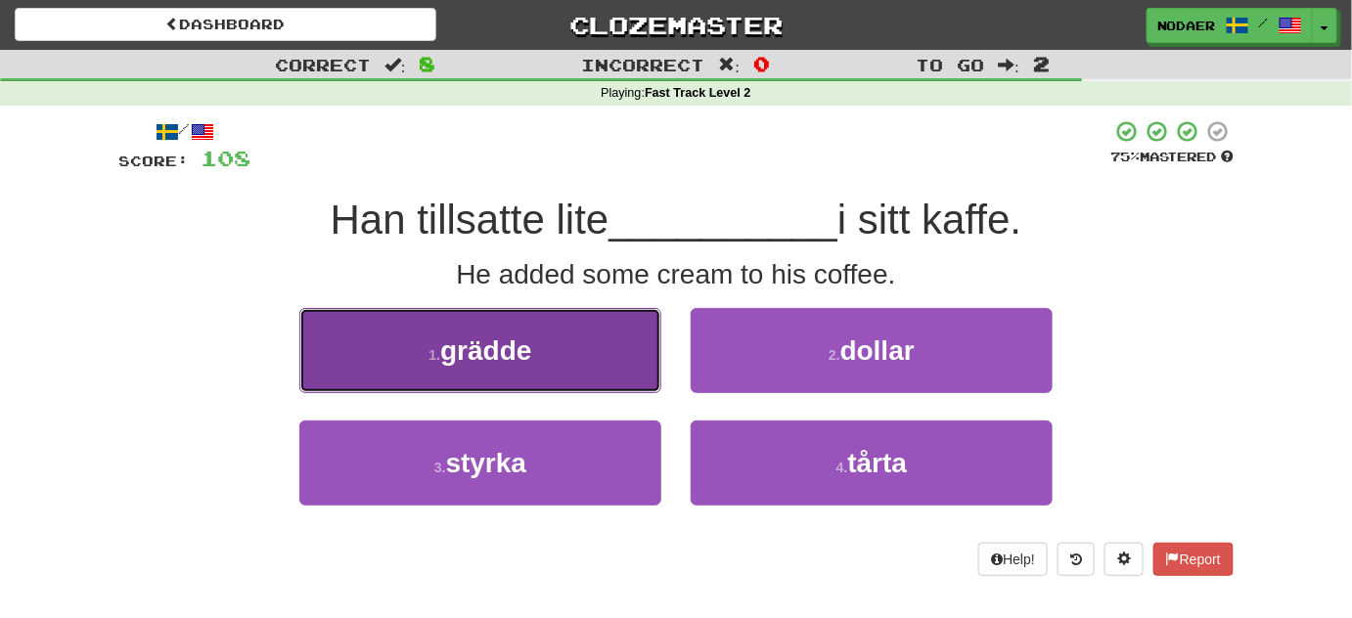
click at [571, 336] on button "1 . grädde" at bounding box center [480, 350] width 362 height 85
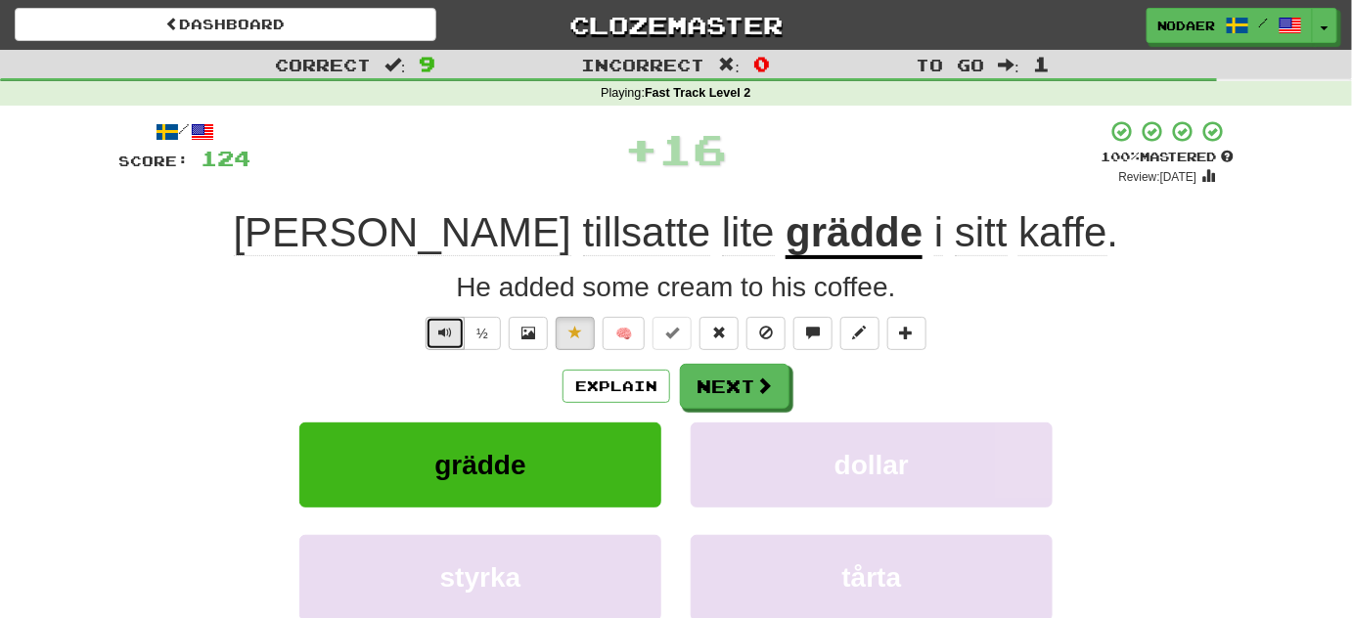
click at [451, 332] on span "Text-to-speech controls" at bounding box center [445, 333] width 14 height 14
click at [443, 331] on span "Text-to-speech controls" at bounding box center [445, 333] width 14 height 14
click at [440, 326] on span "Text-to-speech controls" at bounding box center [445, 333] width 14 height 14
click at [778, 370] on button "Next" at bounding box center [736, 387] width 110 height 45
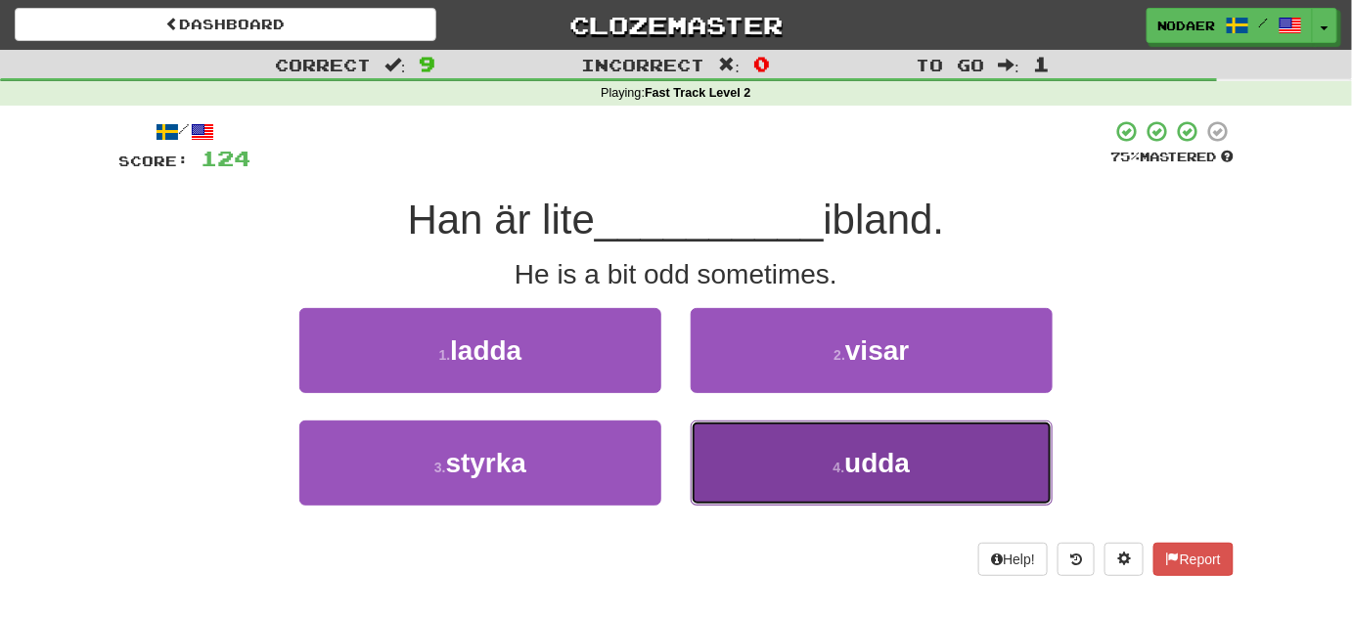
click at [814, 482] on button "4 . udda" at bounding box center [871, 463] width 362 height 85
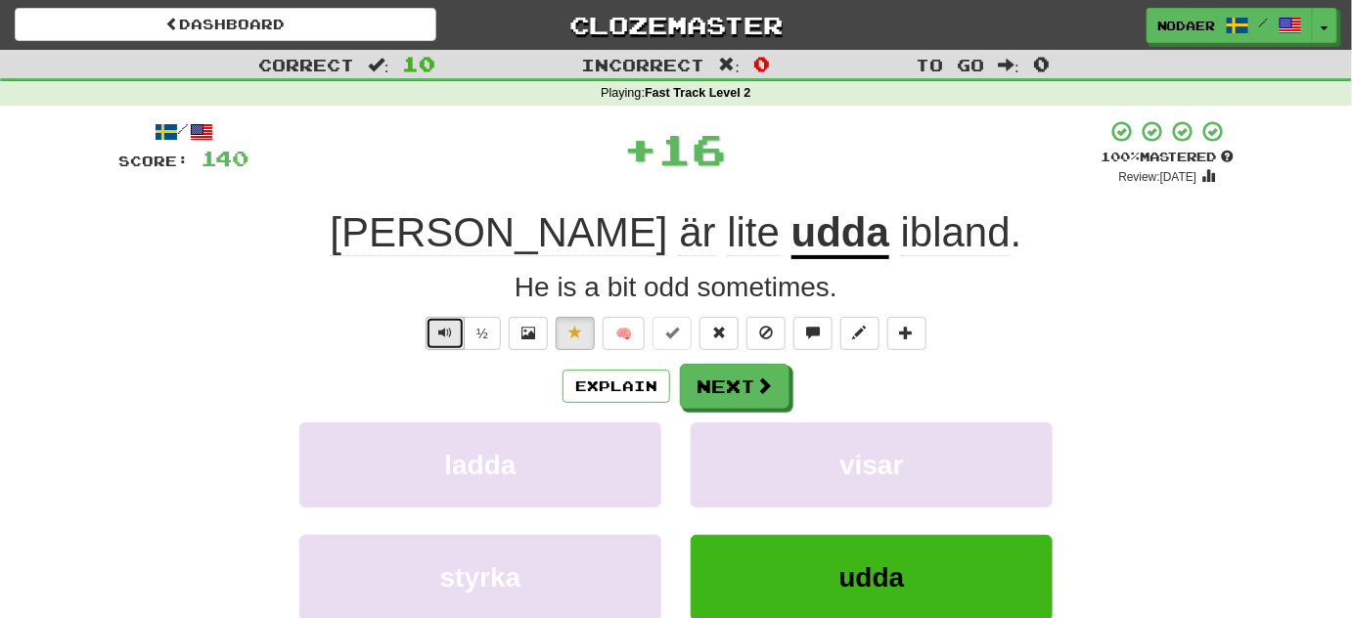
click at [456, 328] on button "Text-to-speech controls" at bounding box center [444, 333] width 39 height 33
click at [444, 333] on span "Text-to-speech controls" at bounding box center [445, 333] width 14 height 14
click at [442, 335] on span "Text-to-speech controls" at bounding box center [445, 333] width 14 height 14
click at [451, 341] on button "Text-to-speech controls" at bounding box center [444, 333] width 39 height 33
click at [446, 340] on button "Text-to-speech controls" at bounding box center [444, 333] width 39 height 33
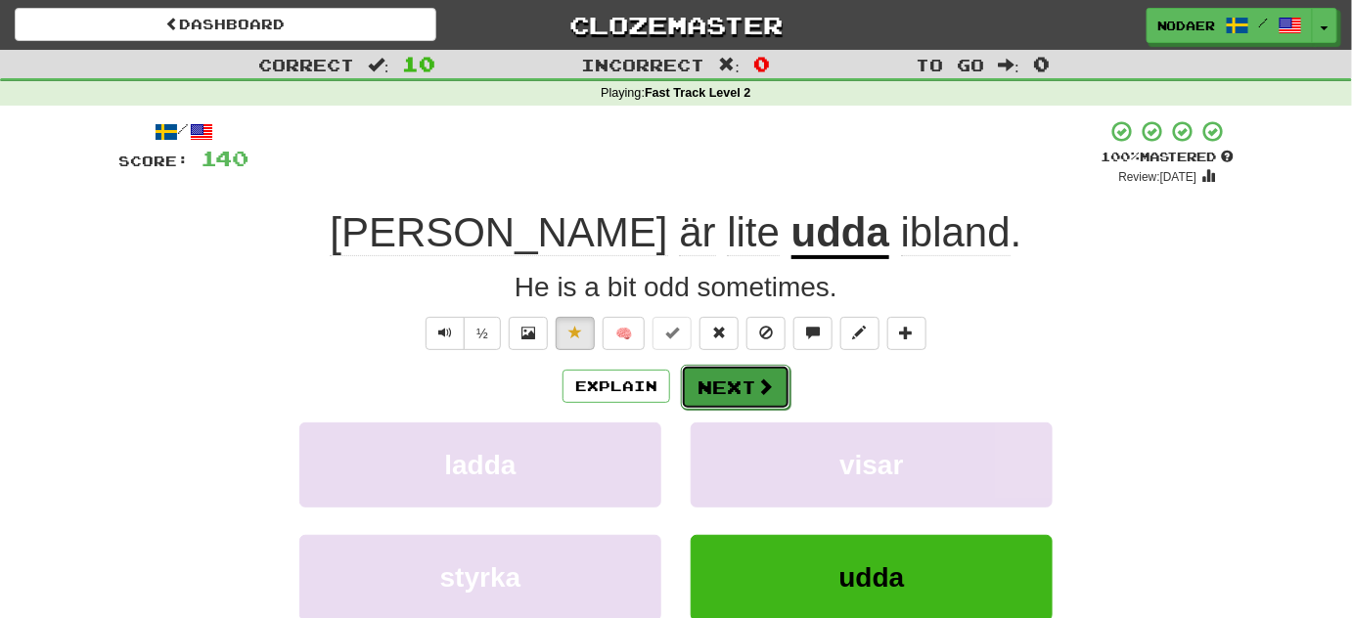
click at [756, 377] on span at bounding box center [765, 386] width 18 height 18
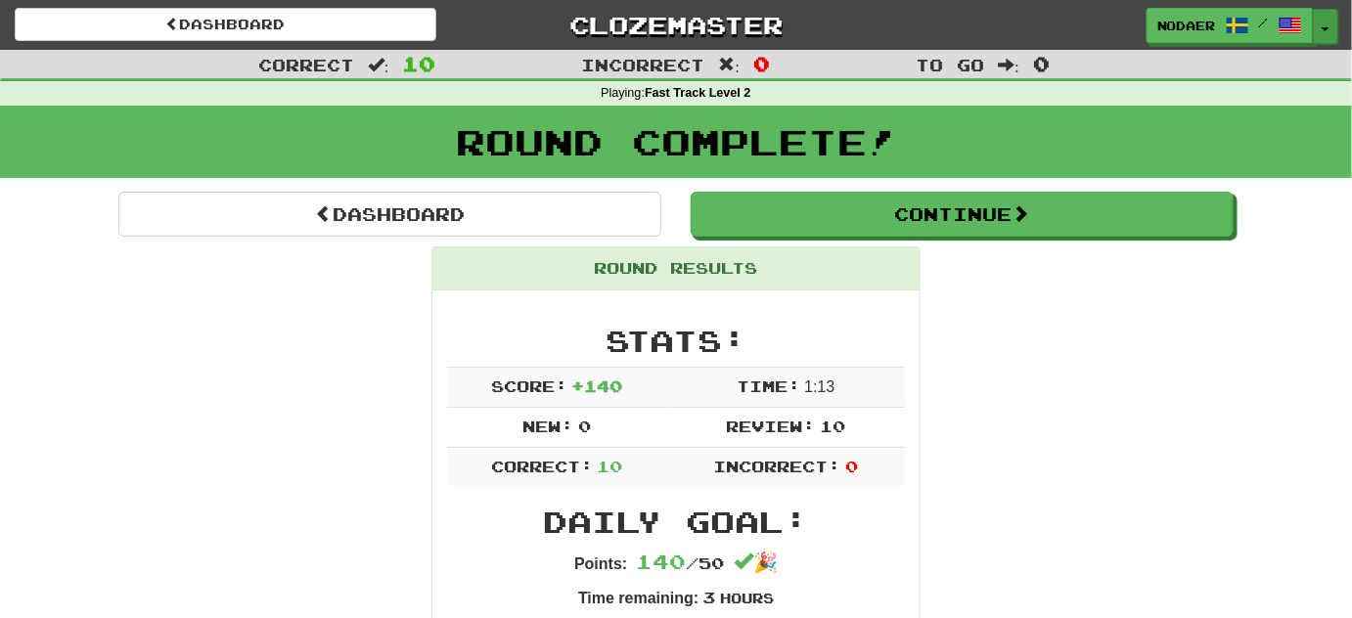
click at [1328, 8] on div "nodaer / Toggle Dropdown Dashboard Leaderboard Activity Feed Notifications 8 Pr…" at bounding box center [1241, 25] width 191 height 35
click at [1327, 20] on button "Toggle Dropdown" at bounding box center [1324, 26] width 25 height 35
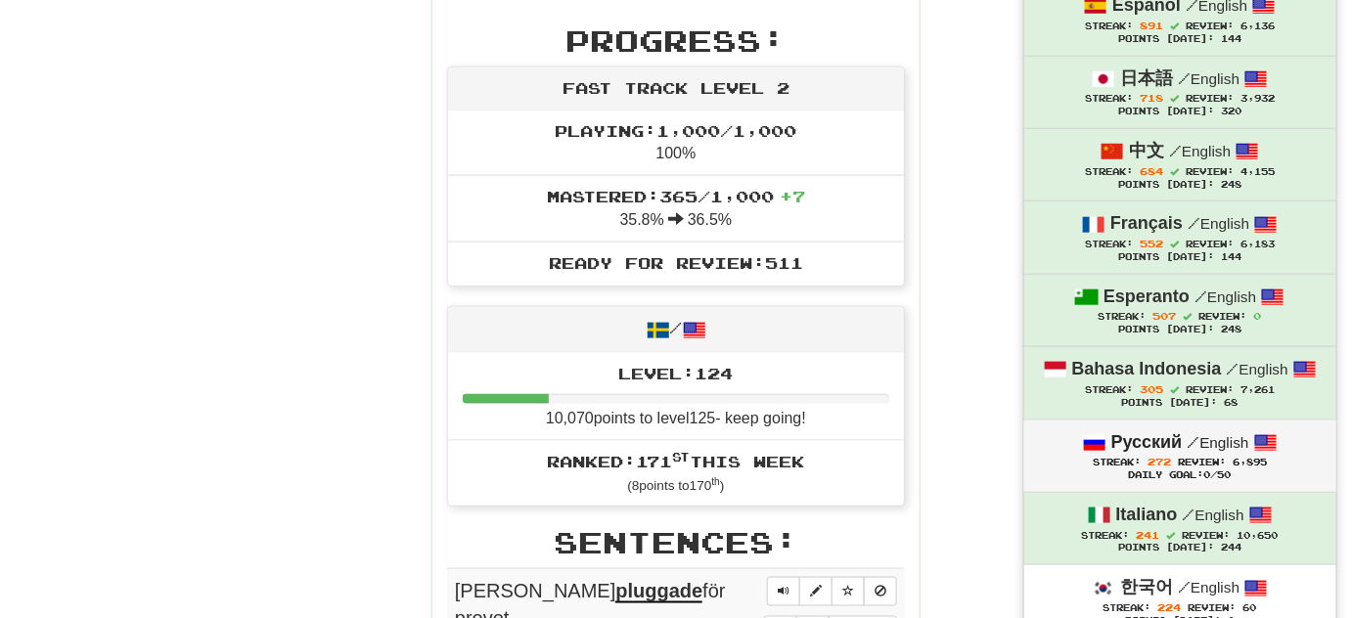
scroll to position [622, 0]
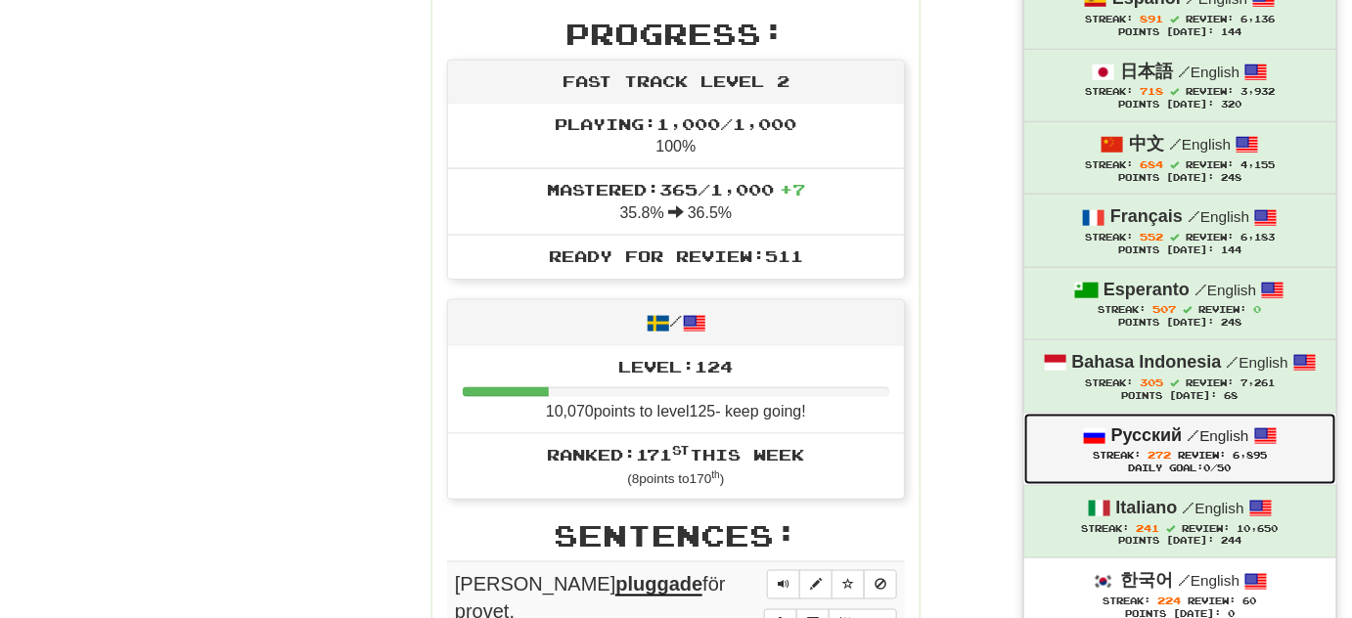
click at [1083, 434] on span at bounding box center [1094, 435] width 23 height 23
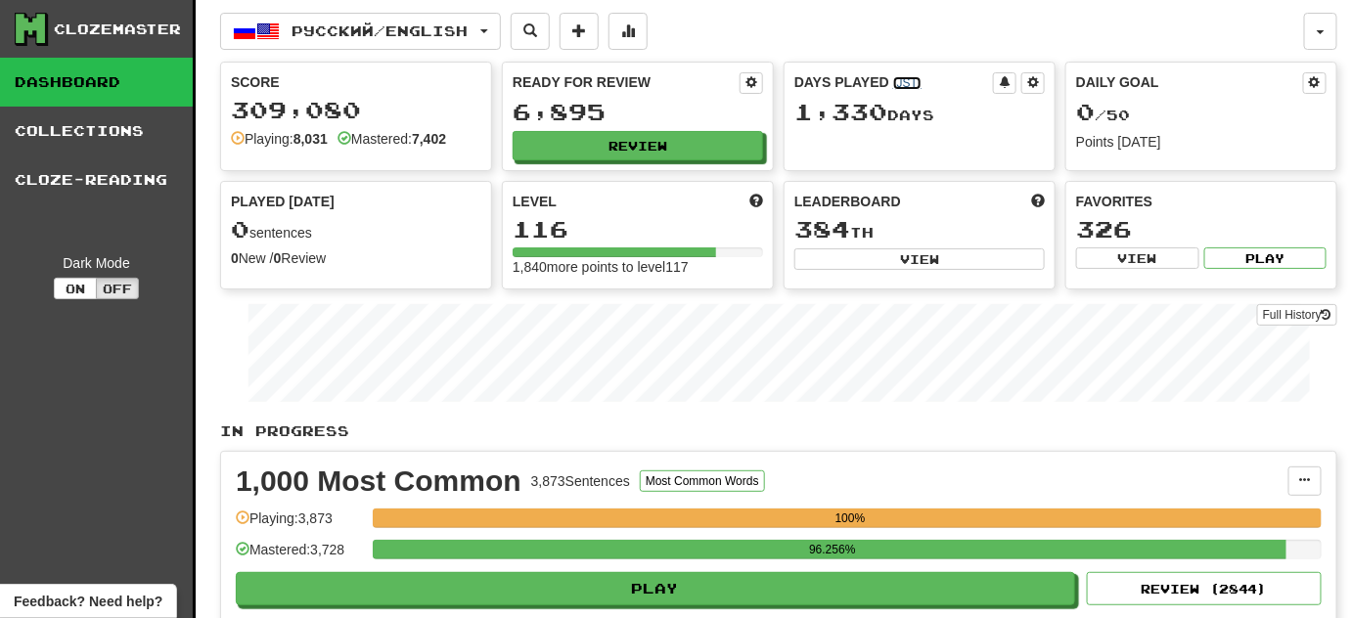
click at [917, 82] on link "( JST )" at bounding box center [907, 83] width 28 height 14
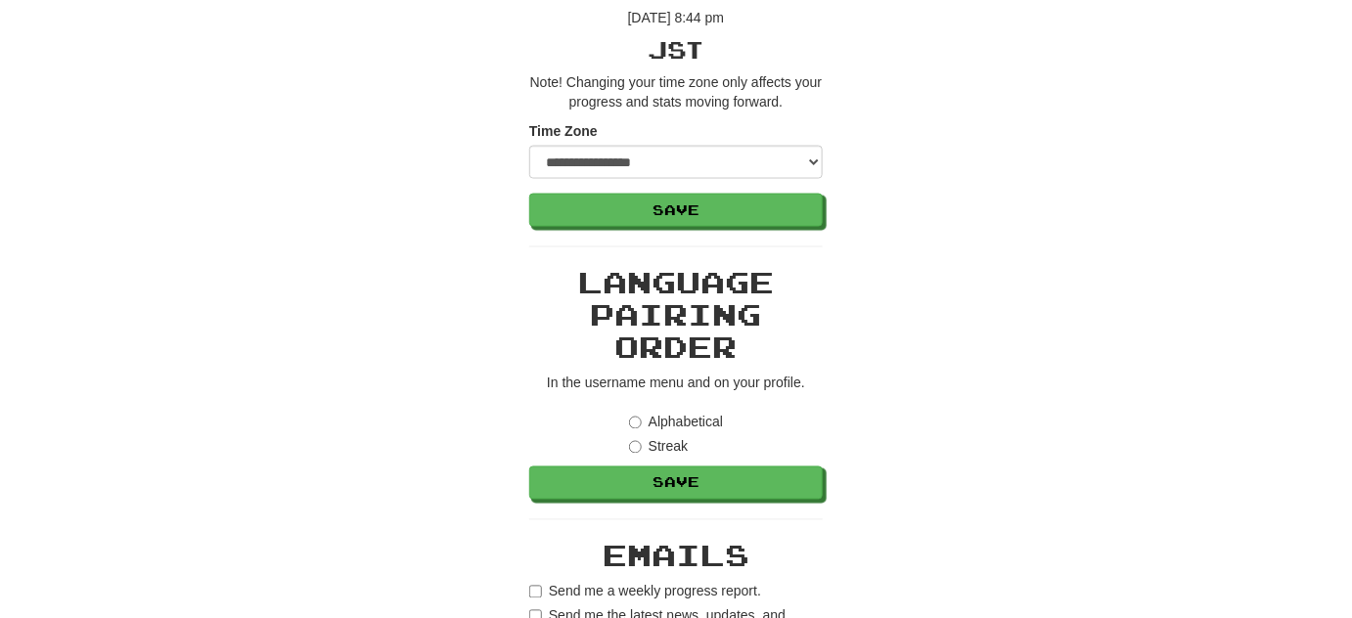
scroll to position [914, 0]
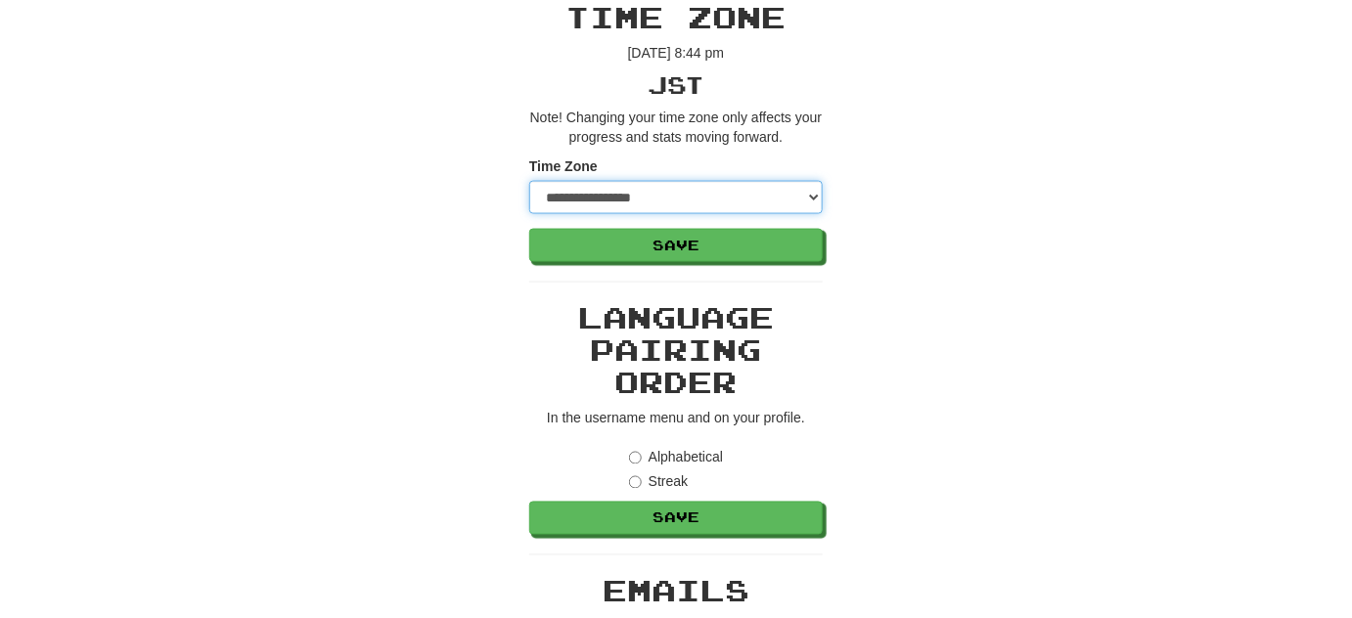
click at [643, 183] on select "**********" at bounding box center [675, 197] width 293 height 33
select select "******"
click at [529, 181] on select "**********" at bounding box center [675, 197] width 293 height 33
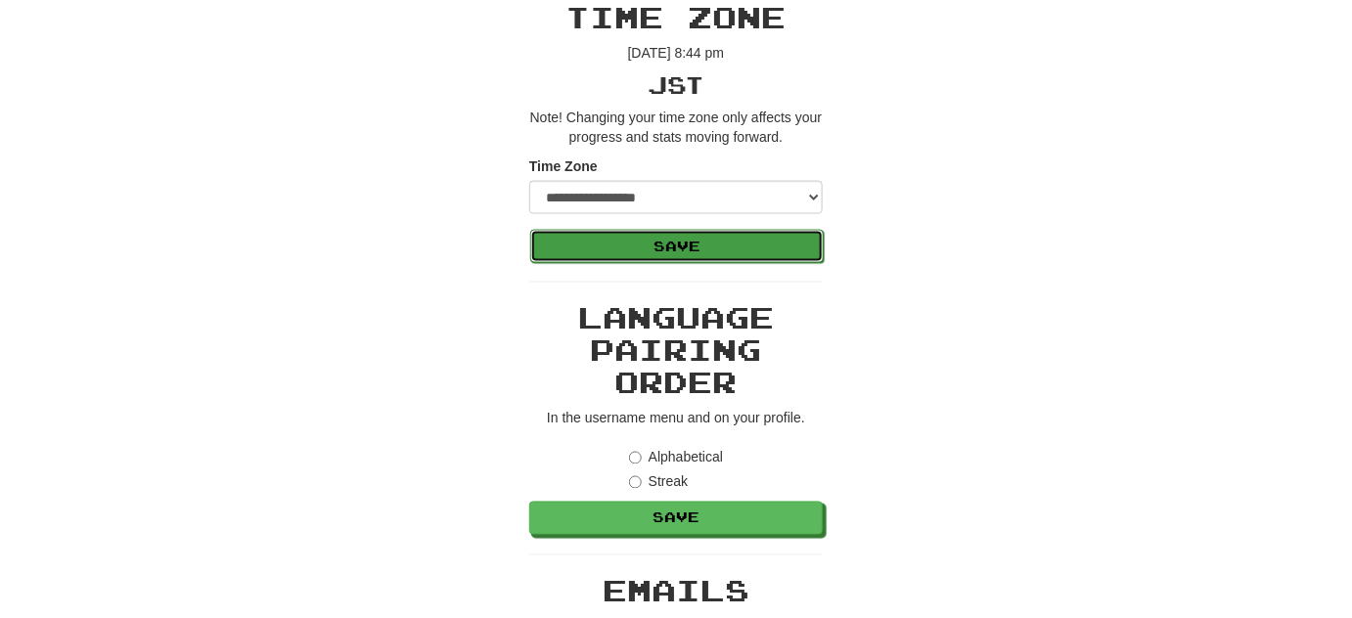
click at [794, 240] on button "Save" at bounding box center [676, 246] width 293 height 33
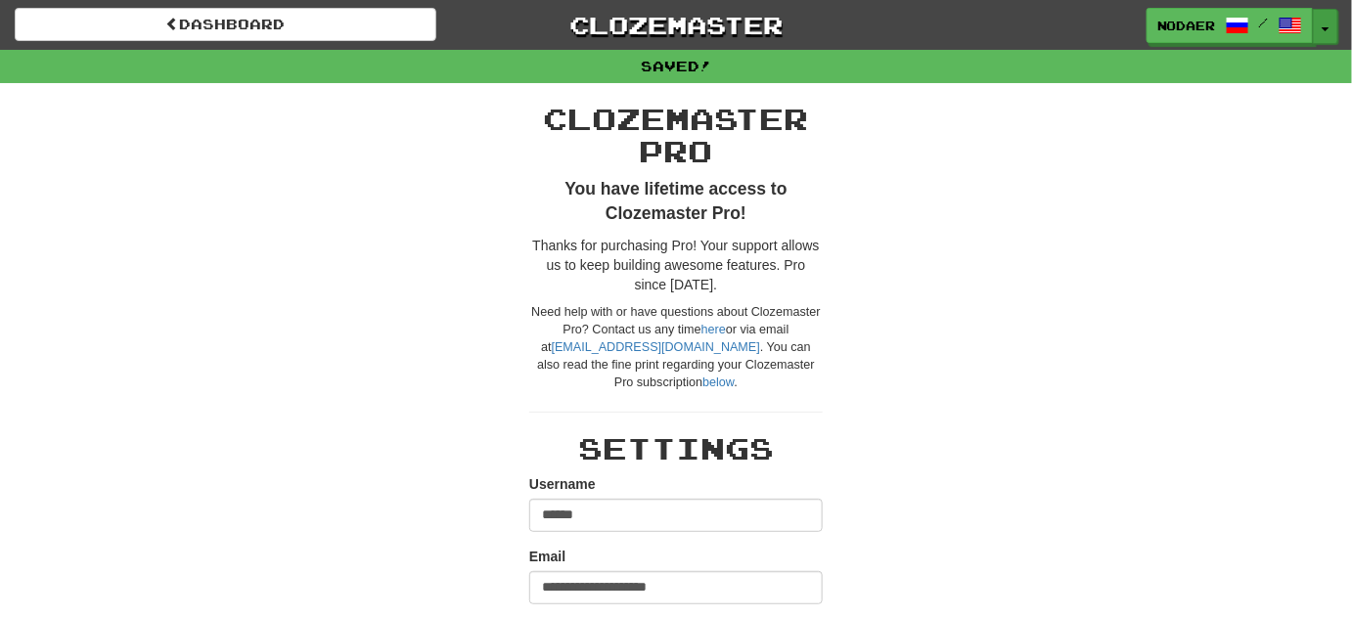
click at [1330, 25] on button "Toggle Dropdown" at bounding box center [1324, 26] width 25 height 35
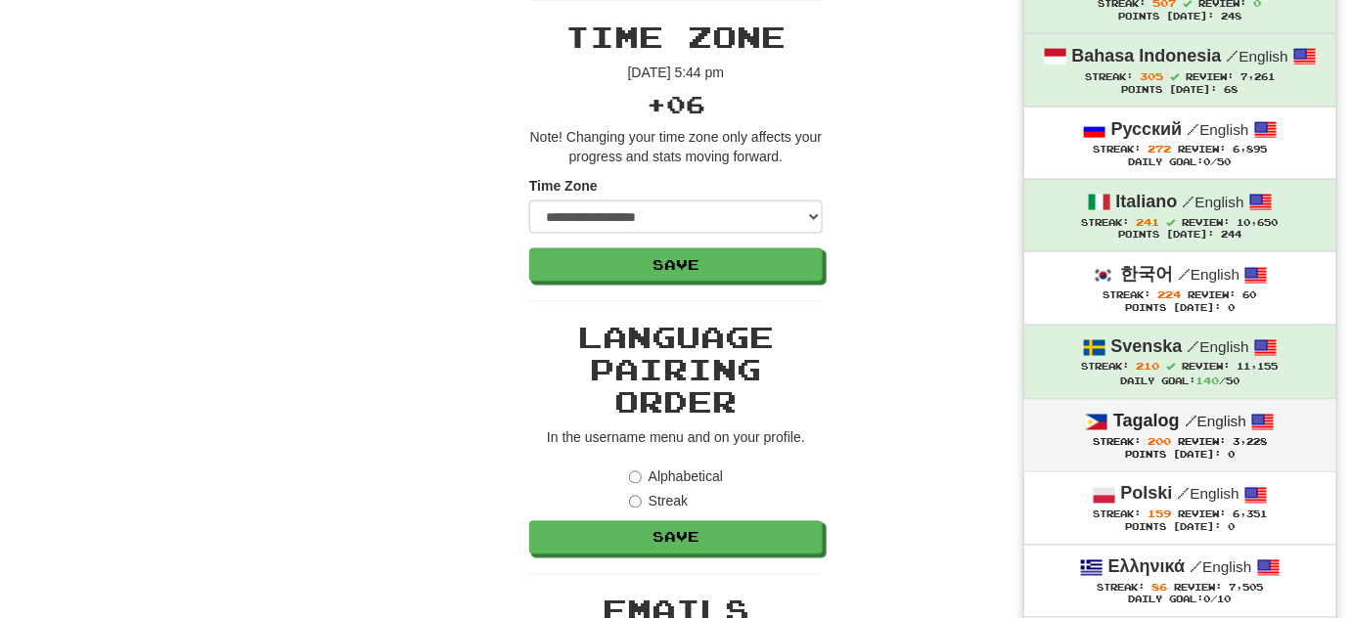
scroll to position [711, 0]
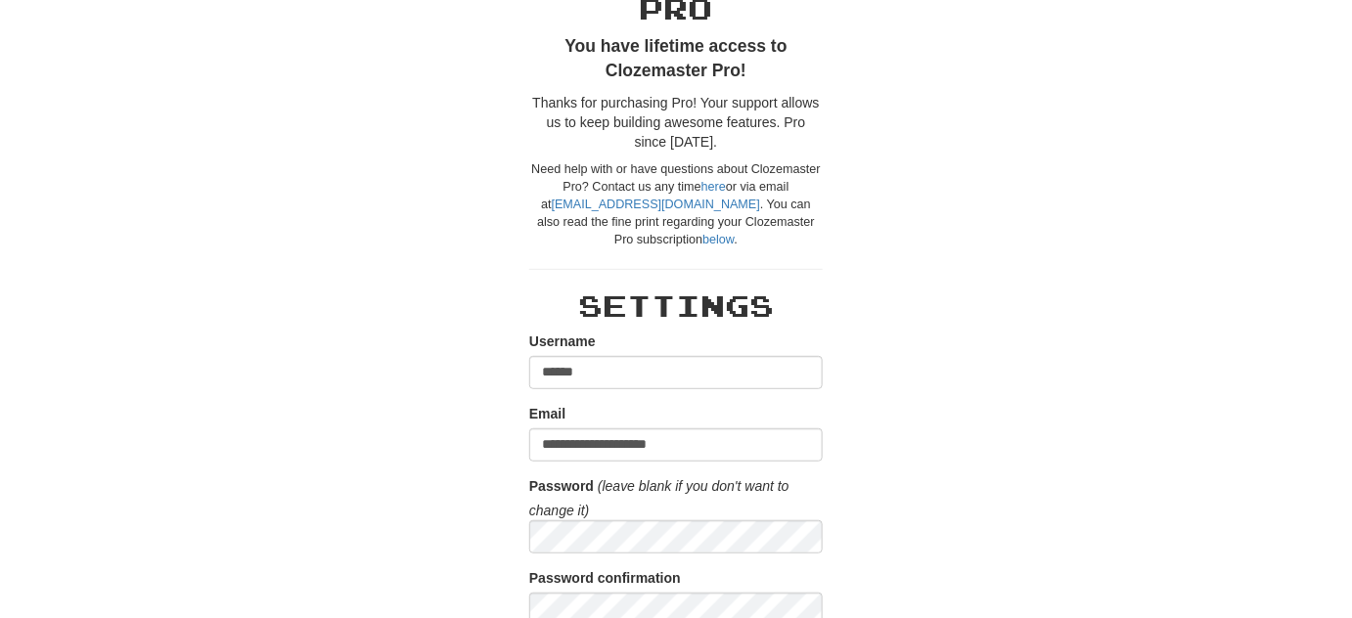
scroll to position [0, 0]
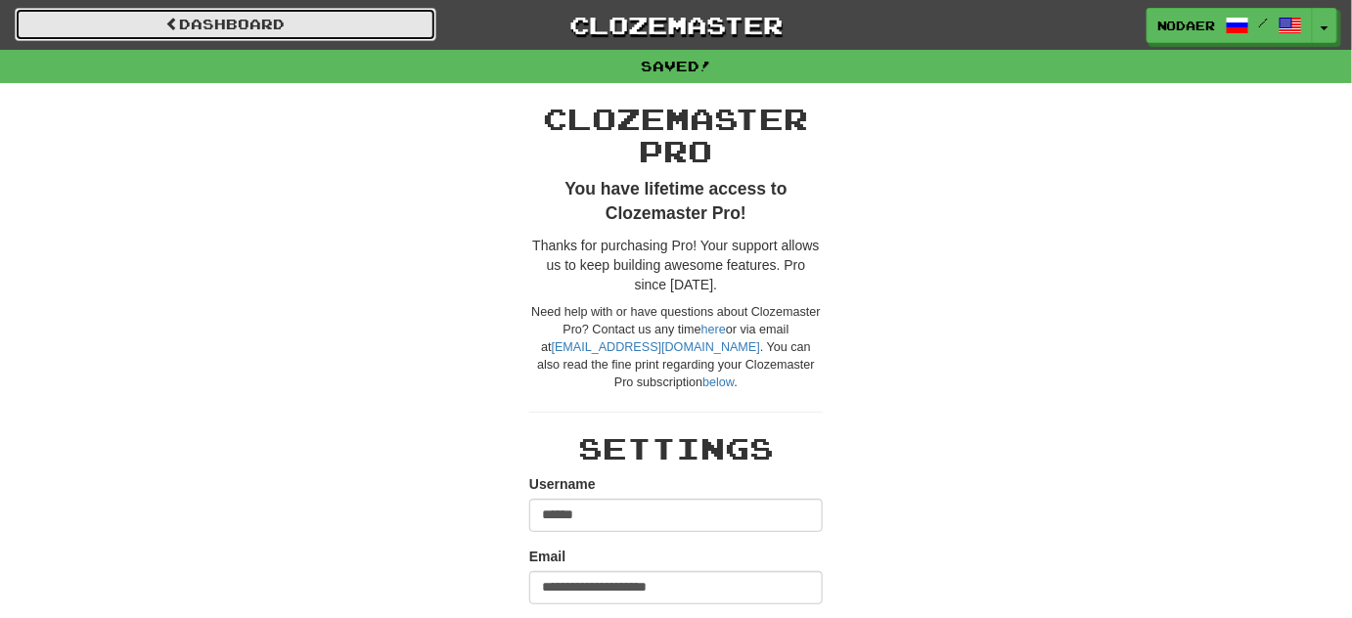
click at [302, 33] on link "Dashboard" at bounding box center [225, 24] width 421 height 33
